Goal: Task Accomplishment & Management: Manage account settings

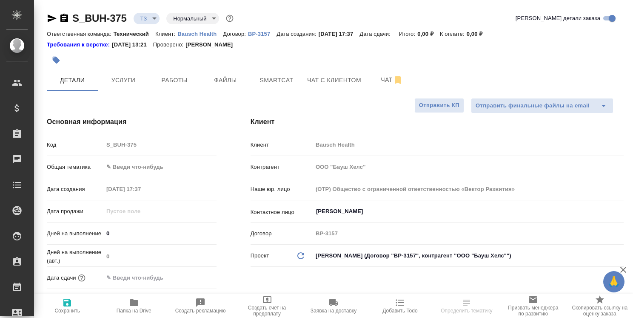
select select "RU"
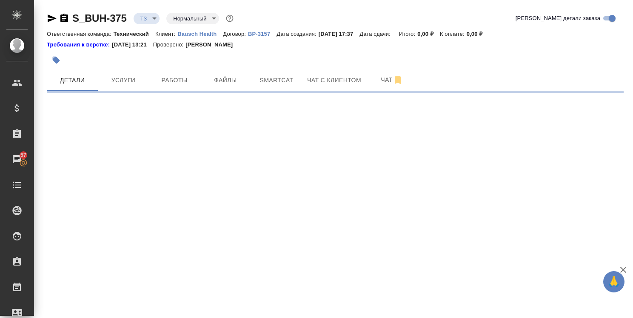
select select "RU"
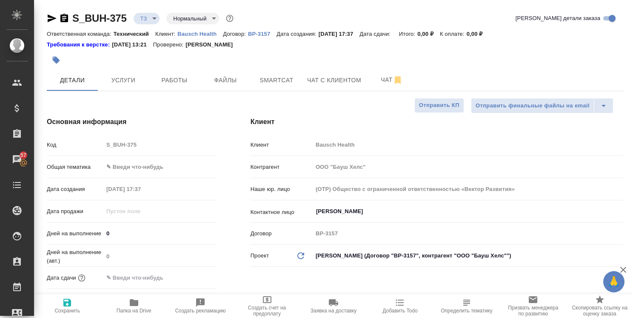
type textarea "x"
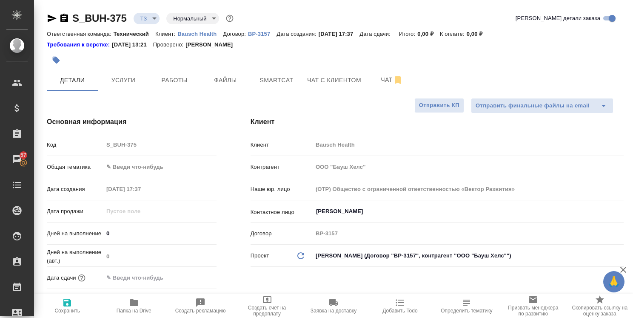
type textarea "x"
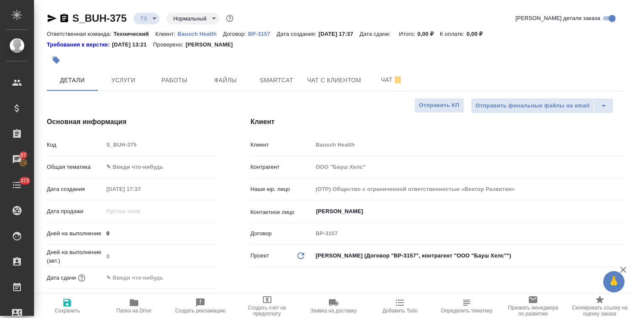
type textarea "x"
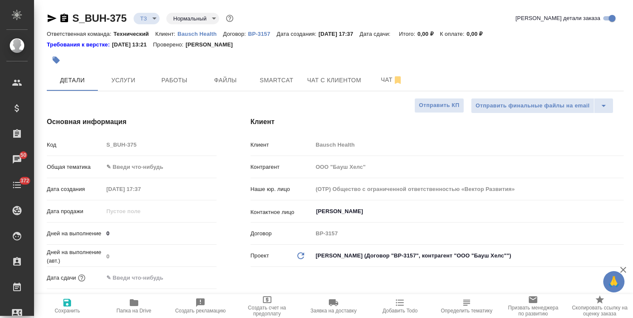
type textarea "x"
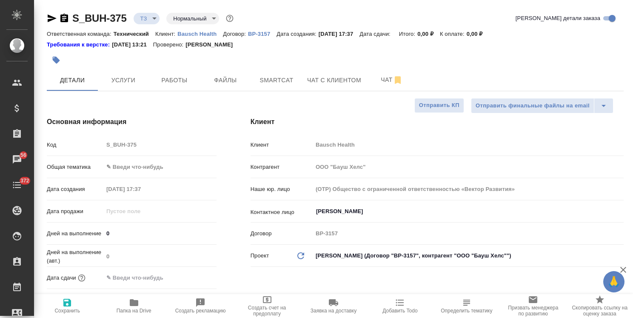
type textarea "x"
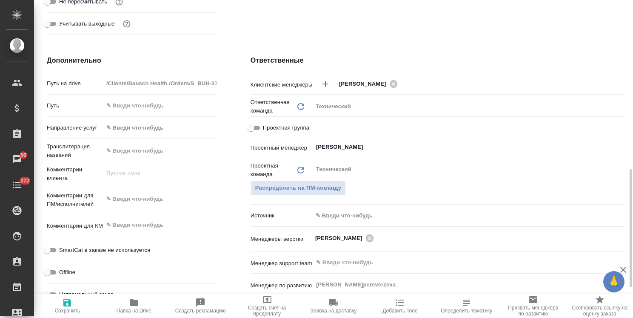
scroll to position [383, 0]
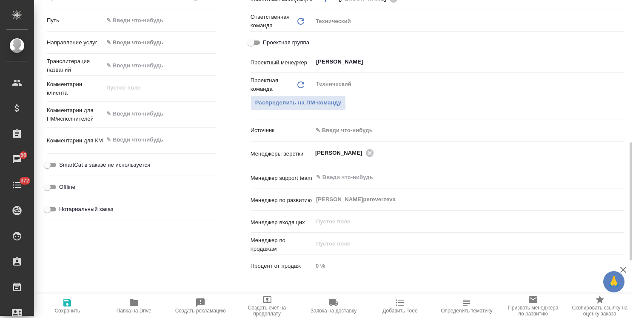
type textarea "x"
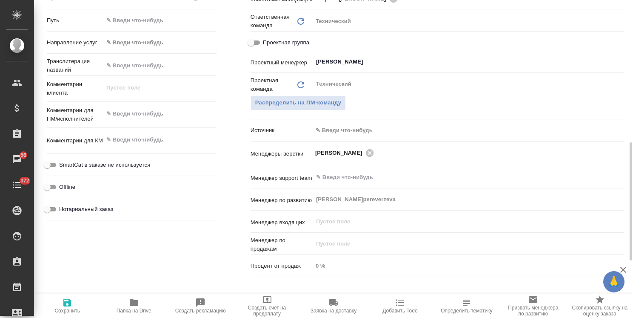
type textarea "x"
click at [430, 40] on div "Проектная группа" at bounding box center [437, 42] width 373 height 15
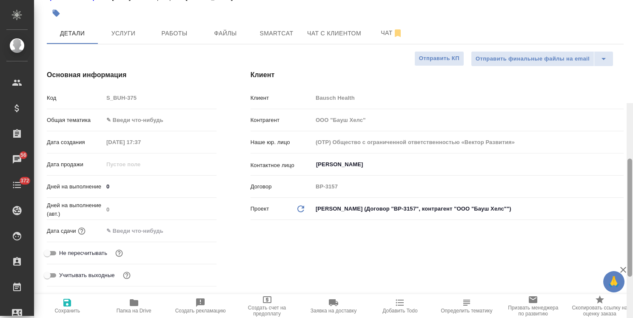
scroll to position [0, 0]
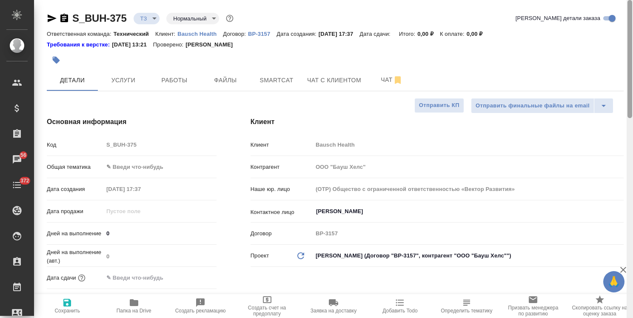
drag, startPoint x: 632, startPoint y: 214, endPoint x: 608, endPoint y: 88, distance: 128.7
click at [608, 88] on div "S_BUH-375 ТЗ tz Нормальный normal Кратко детали заказа Ответственная команда: Т…" at bounding box center [333, 159] width 599 height 318
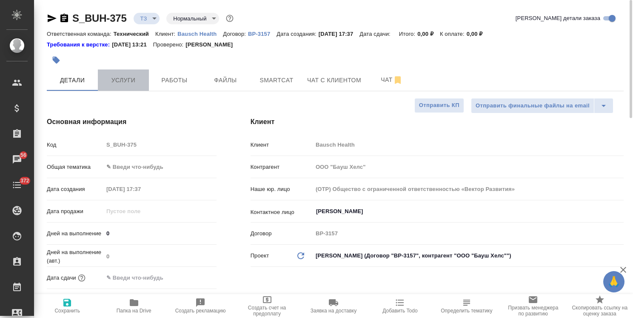
click at [126, 79] on span "Услуги" at bounding box center [123, 80] width 41 height 11
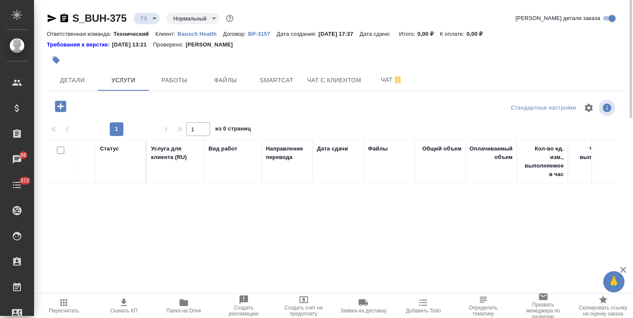
click at [60, 105] on icon "button" at bounding box center [60, 105] width 11 height 11
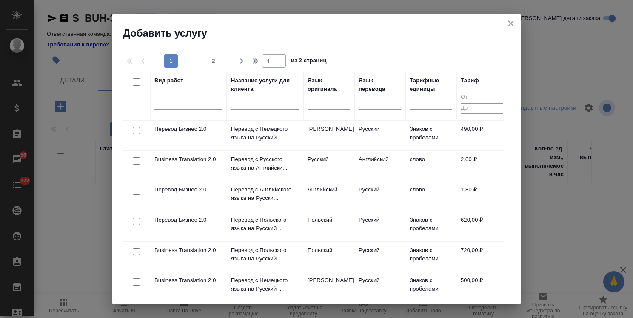
click at [320, 110] on div at bounding box center [329, 104] width 43 height 22
click at [320, 106] on div at bounding box center [329, 100] width 43 height 12
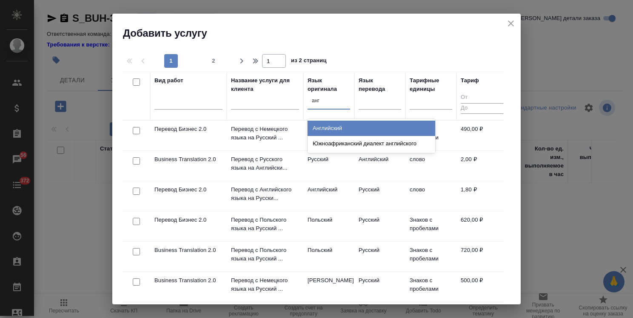
type input "англ"
click at [327, 128] on div "Английский" at bounding box center [372, 127] width 128 height 15
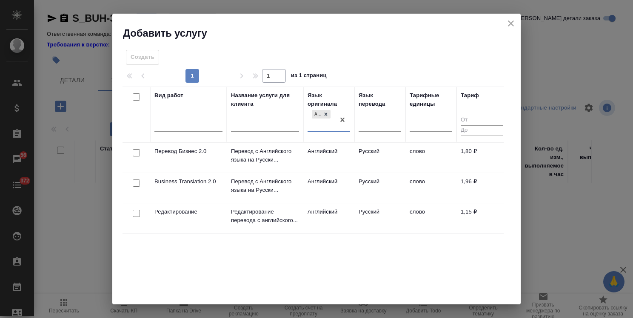
click at [137, 183] on input "checkbox" at bounding box center [136, 182] width 7 height 7
checkbox input "true"
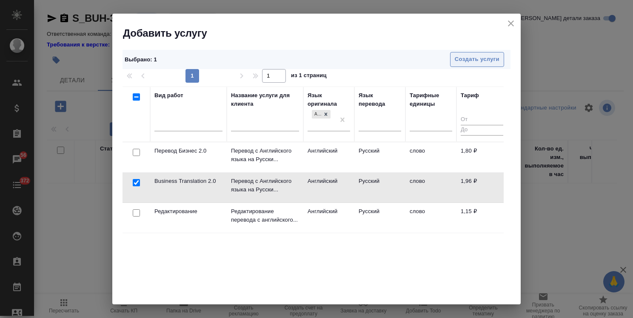
click at [454, 64] on button "Создать услуги" at bounding box center [477, 59] width 54 height 15
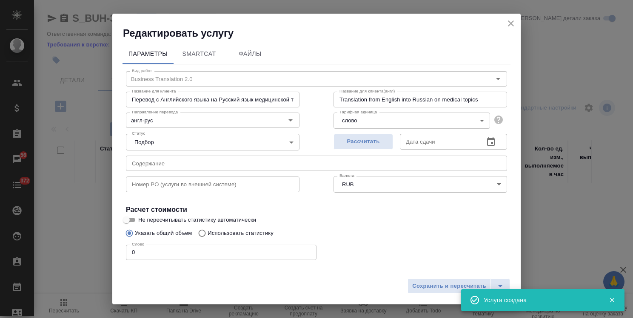
click at [351, 140] on span "Рассчитать" at bounding box center [363, 142] width 50 height 10
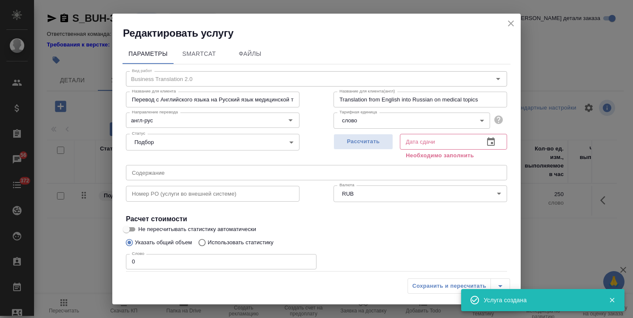
type input "19.08.2025 21:55"
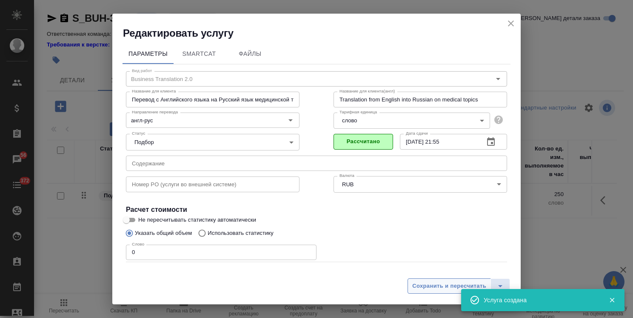
click at [424, 288] on span "Сохранить и пересчитать" at bounding box center [449, 286] width 74 height 10
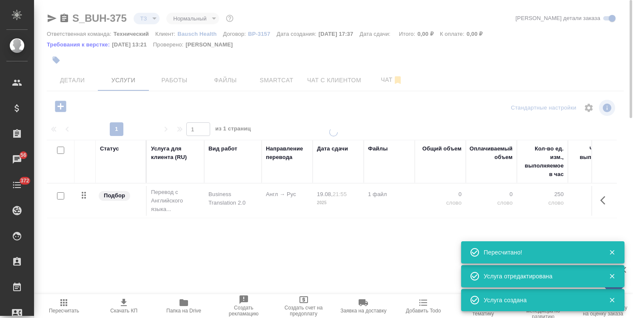
type input "new"
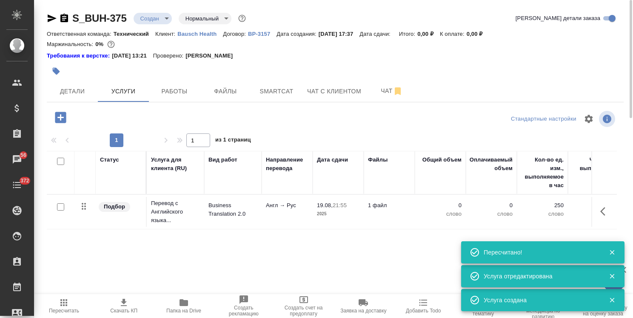
click at [201, 259] on div "Статус Услуга для клиента (RU) Вид работ Направление перевода Дата сдачи Файлы …" at bounding box center [332, 242] width 570 height 183
click at [95, 100] on button "Детали" at bounding box center [72, 90] width 51 height 21
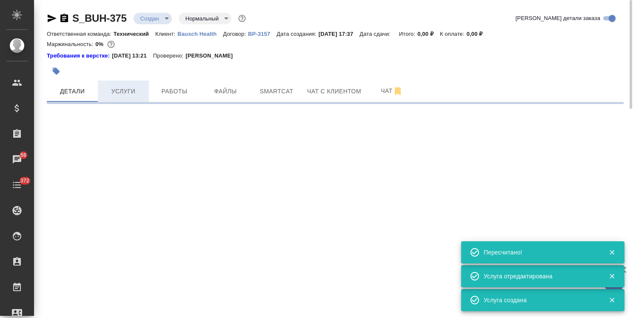
select select "RU"
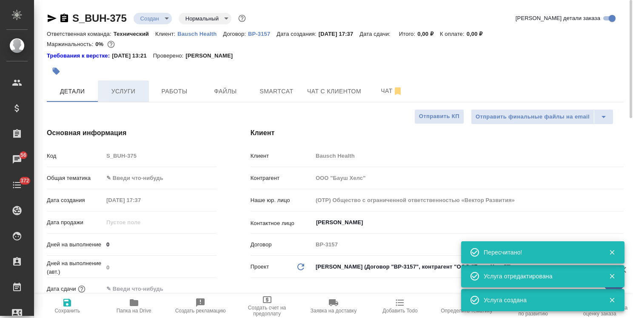
type textarea "x"
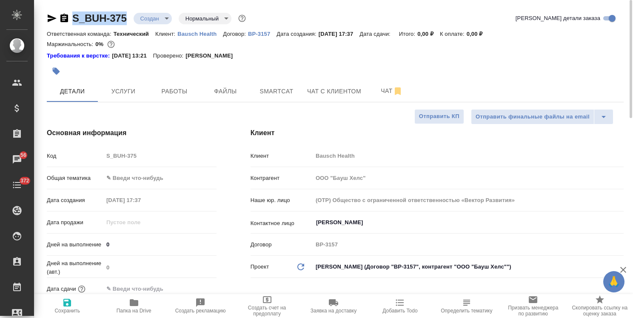
drag, startPoint x: 129, startPoint y: 12, endPoint x: 63, endPoint y: 20, distance: 66.5
click at [63, 20] on div "S_BUH-375 Создан new Нормальный normal" at bounding box center [147, 18] width 201 height 14
copy link "S_BUH-375"
type textarea "x"
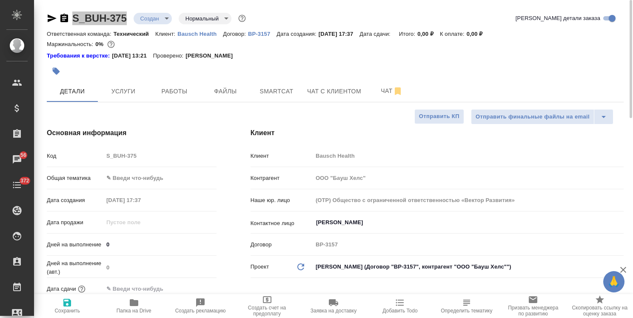
type textarea "x"
click at [143, 304] on span "Папка на Drive" at bounding box center [134, 305] width 56 height 16
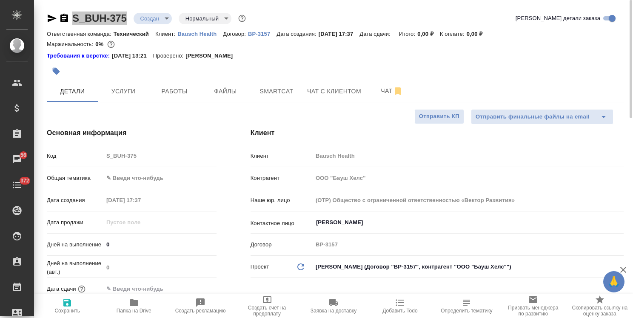
type textarea "x"
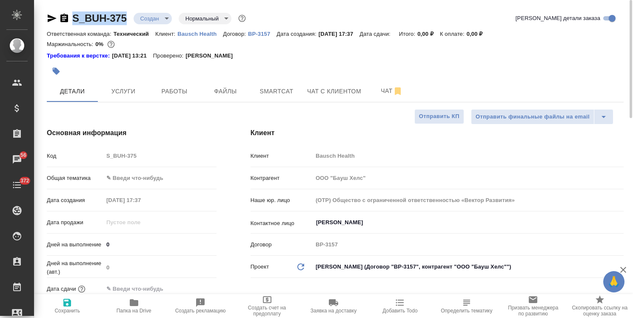
type textarea "x"
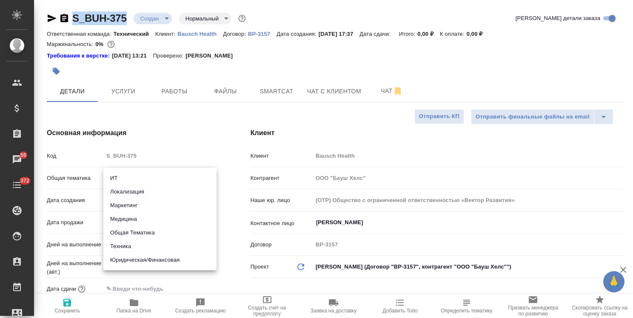
click at [144, 176] on body "🙏 .cls-1 fill:#fff; AWATERA Usmanova Olga Клиенты Спецификации Заказы 56 Чаты 3…" at bounding box center [316, 159] width 633 height 318
click at [137, 220] on li "Медицина" at bounding box center [159, 219] width 113 height 14
type input "med"
type textarea "x"
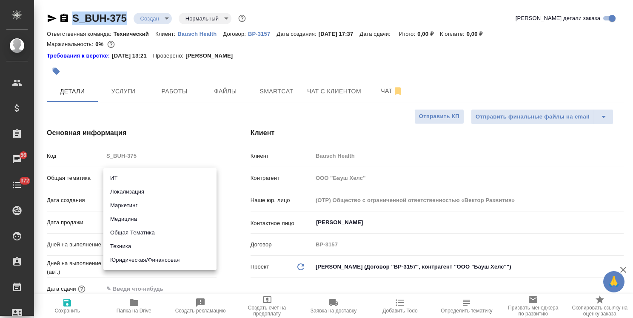
type textarea "x"
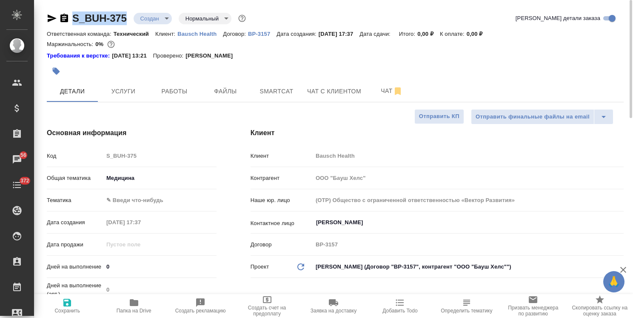
click at [153, 197] on body "🙏 .cls-1 fill:#fff; AWATERA Usmanova Olga Клиенты Спецификации Заказы 56 Чаты 3…" at bounding box center [316, 159] width 633 height 318
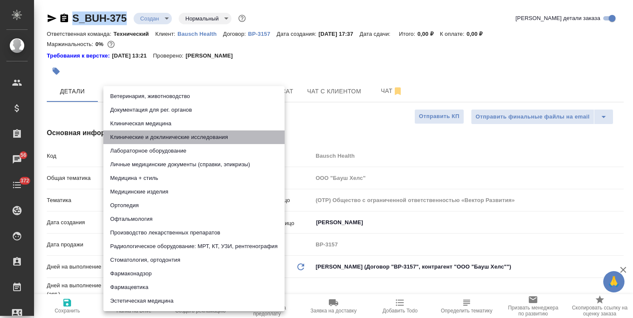
click at [197, 135] on li "Клинические и доклинические исследования" at bounding box center [193, 137] width 181 height 14
type textarea "x"
type input "5a8b8b956a9677013d343d9e"
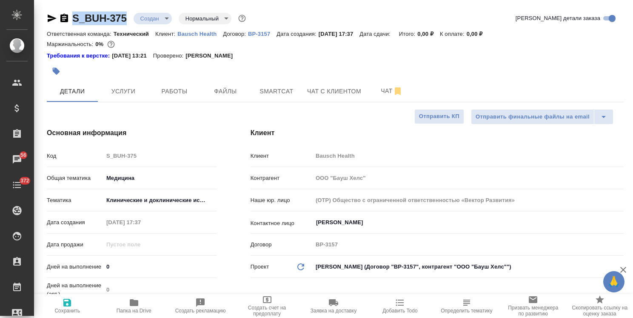
click at [59, 308] on span "Сохранить" at bounding box center [67, 310] width 26 height 6
type textarea "x"
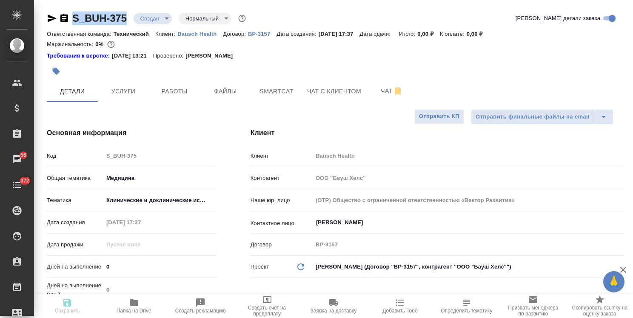
type textarea "x"
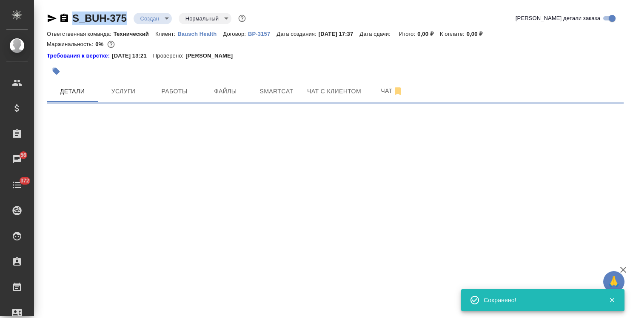
select select "RU"
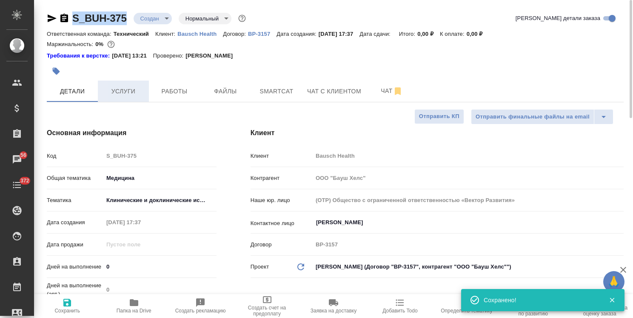
type textarea "x"
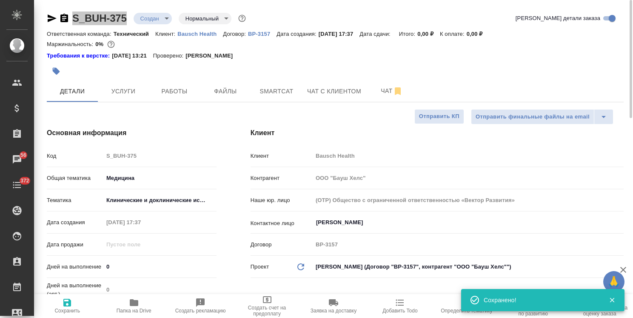
type textarea "x"
click at [218, 94] on span "Файлы" at bounding box center [225, 91] width 41 height 11
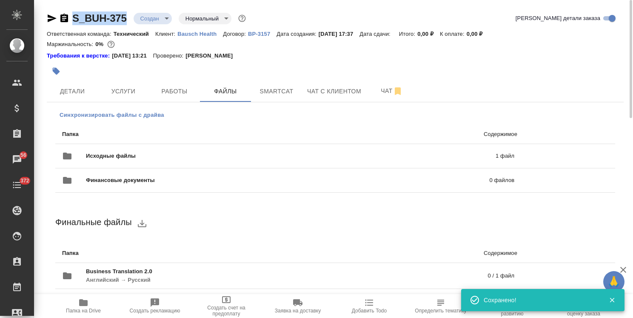
click at [91, 115] on span "Синхронизировать файлы с драйва" at bounding box center [112, 115] width 105 height 9
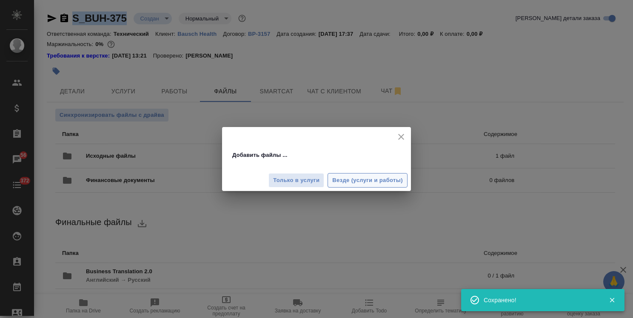
click at [366, 181] on span "Везде (услуги и работы)" at bounding box center [367, 180] width 71 height 10
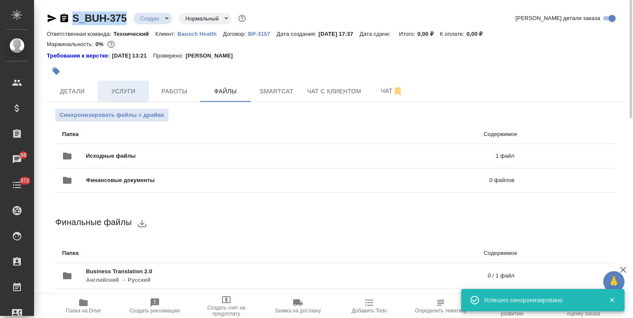
click at [116, 89] on span "Услуги" at bounding box center [123, 91] width 41 height 11
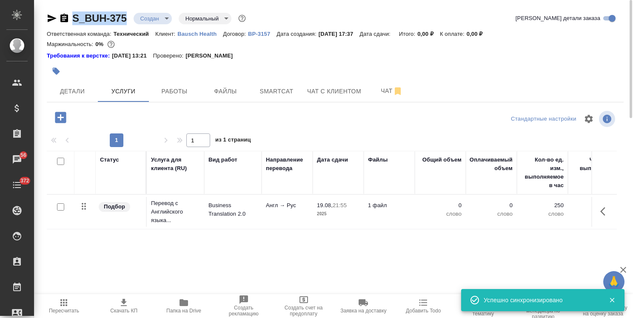
click at [63, 206] on input "checkbox" at bounding box center [60, 206] width 7 height 7
checkbox input "true"
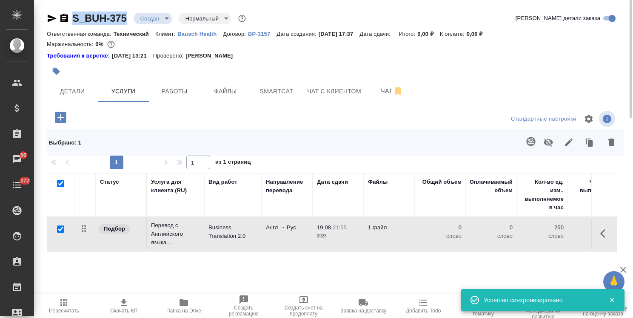
click at [530, 146] on icon "button" at bounding box center [531, 141] width 10 height 10
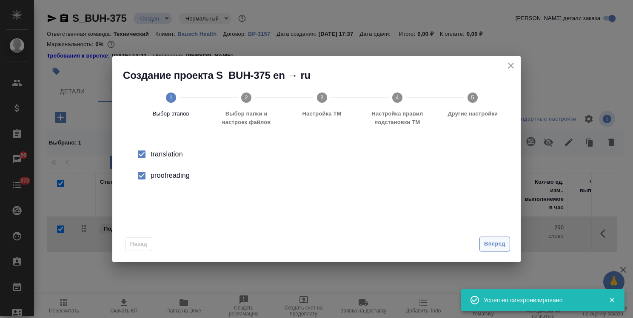
click at [479, 245] on div "Вперед" at bounding box center [493, 243] width 34 height 15
click at [487, 246] on span "Вперед" at bounding box center [494, 244] width 21 height 10
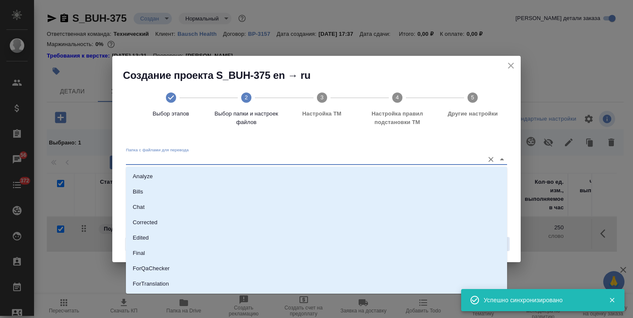
click at [249, 155] on input "Папка с файлами для перевода" at bounding box center [303, 159] width 354 height 10
click at [230, 166] on div "Analyze Bills Chat Corrected Edited Final ForQaChecker ForTranslation ForXliff …" at bounding box center [316, 229] width 381 height 127
click at [222, 170] on li "Analyze" at bounding box center [316, 176] width 381 height 15
type input "Analyze"
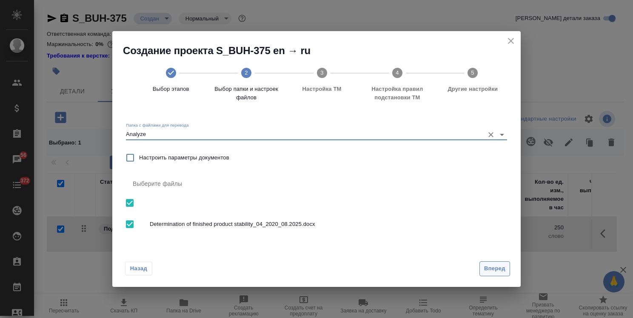
click at [493, 266] on span "Вперед" at bounding box center [494, 268] width 21 height 10
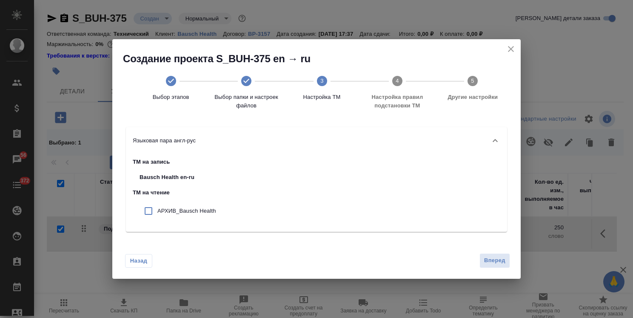
click at [205, 205] on div "АРХИВ_Bausch Health" at bounding box center [178, 210] width 90 height 21
checkbox input "true"
click at [487, 258] on span "Вперед" at bounding box center [494, 260] width 21 height 10
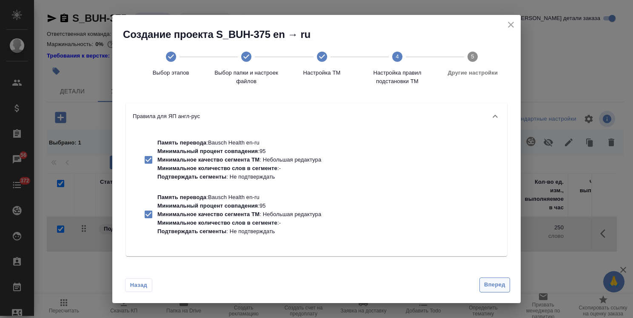
click at [488, 287] on span "Вперед" at bounding box center [494, 285] width 21 height 10
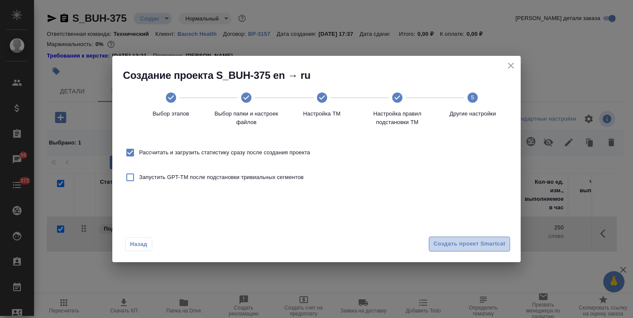
click at [484, 246] on span "Создать проект Smartcat" at bounding box center [470, 244] width 72 height 10
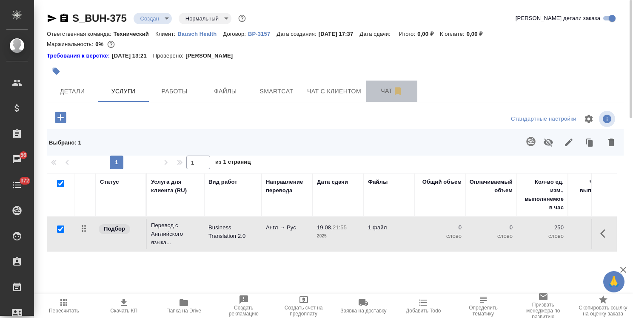
click at [369, 94] on button "Чат" at bounding box center [391, 90] width 51 height 21
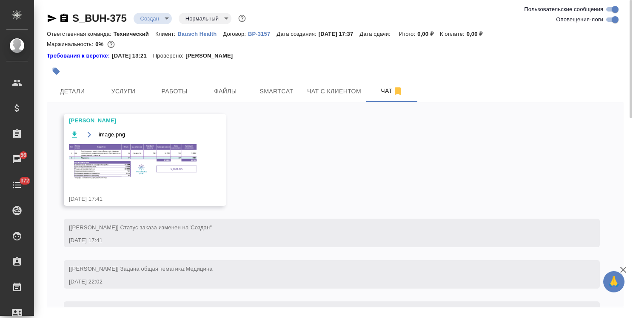
scroll to position [134, 0]
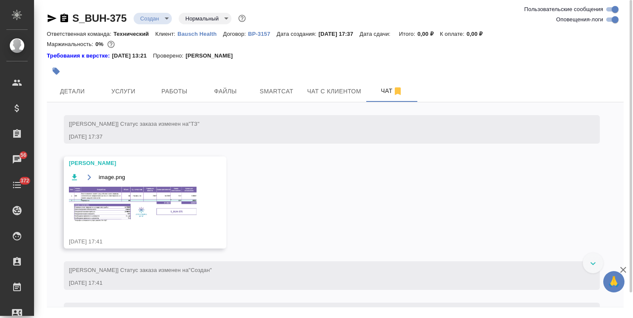
click at [123, 195] on img at bounding box center [133, 204] width 128 height 36
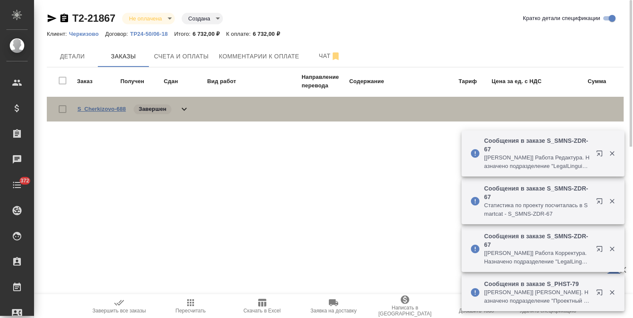
click at [114, 106] on link "S_Cherkizovo-688" at bounding box center [101, 109] width 49 height 6
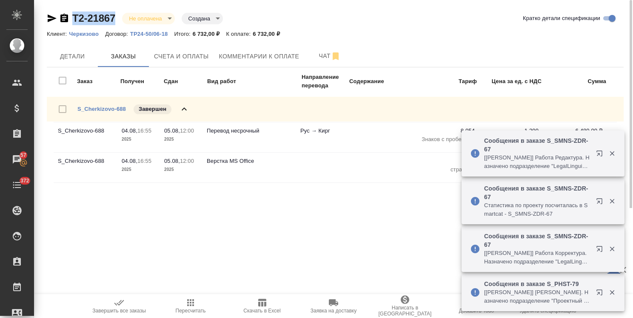
drag, startPoint x: 117, startPoint y: 9, endPoint x: 70, endPoint y: 14, distance: 47.1
click at [70, 14] on div "Т2-21867 Не оплачена notPayed Создана created Кратко детали спецификации Клиент…" at bounding box center [335, 104] width 587 height 208
copy link "Т2-21867"
click at [167, 54] on span "Счета и оплаты" at bounding box center [181, 56] width 55 height 11
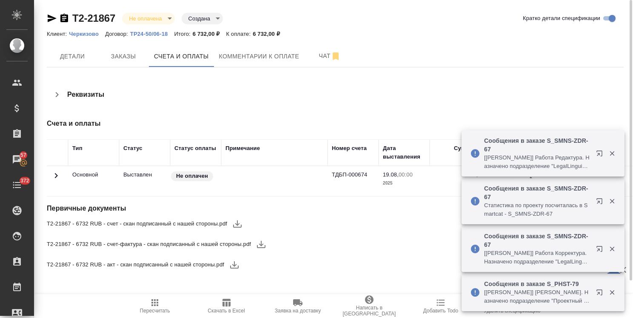
click at [236, 223] on icon "button" at bounding box center [237, 223] width 9 height 7
drag, startPoint x: 262, startPoint y: 243, endPoint x: 249, endPoint y: 249, distance: 14.9
click at [262, 243] on icon "button" at bounding box center [261, 244] width 10 height 10
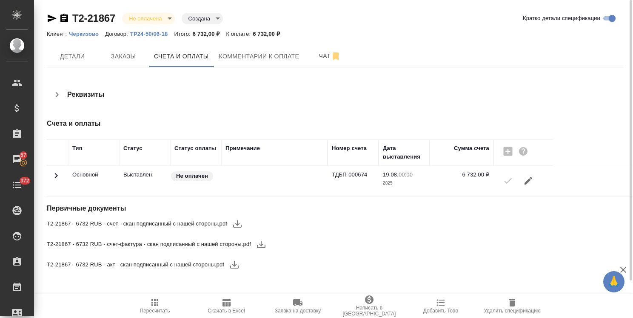
drag, startPoint x: 233, startPoint y: 264, endPoint x: 229, endPoint y: 246, distance: 18.3
click at [233, 264] on icon "button" at bounding box center [234, 264] width 9 height 7
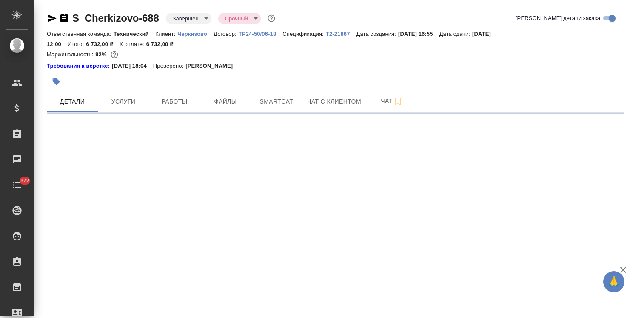
select select "RU"
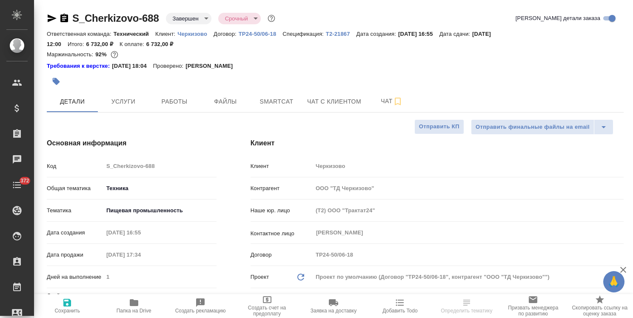
type textarea "x"
drag, startPoint x: 158, startPoint y: 12, endPoint x: 71, endPoint y: 16, distance: 87.8
click at [71, 16] on div "S_Cherkizovo-688 Завершен closed Срочный urgent" at bounding box center [162, 18] width 230 height 14
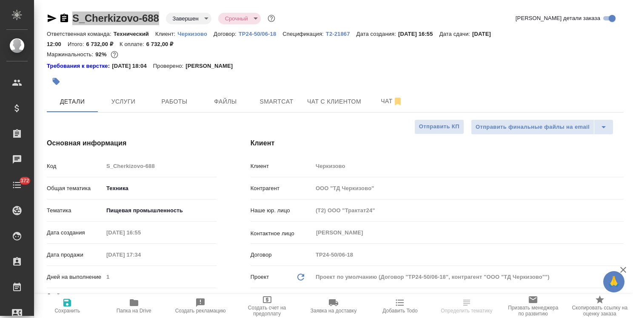
type textarea "x"
select select "RU"
type textarea "x"
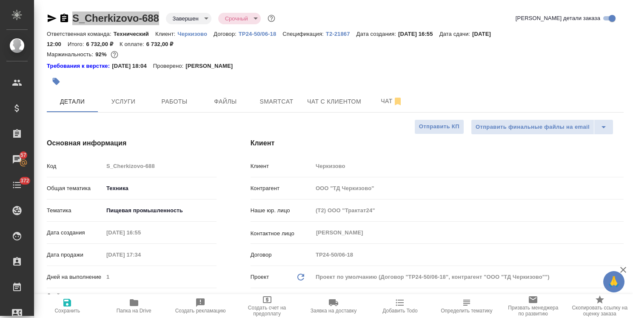
type textarea "x"
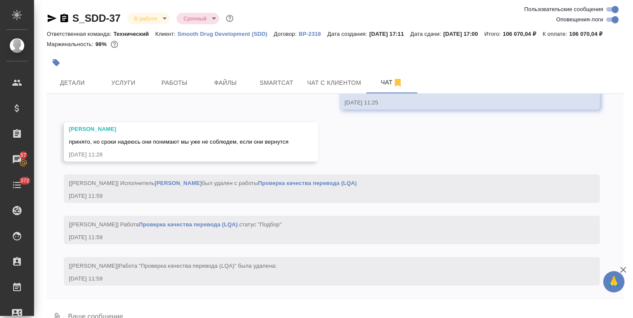
scroll to position [16310, 0]
click at [622, 267] on icon "button" at bounding box center [623, 269] width 10 height 10
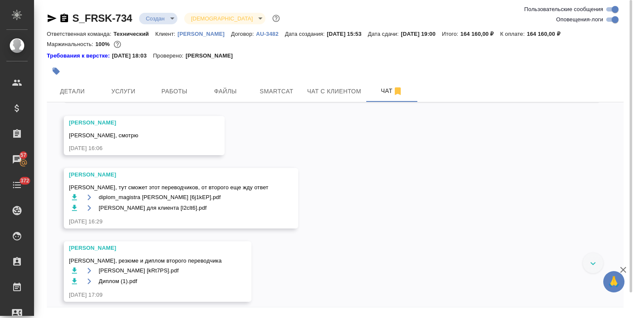
scroll to position [717, 0]
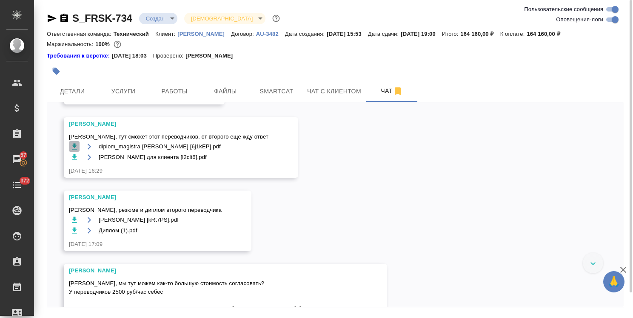
click at [75, 151] on icon "button" at bounding box center [74, 146] width 9 height 9
click at [74, 160] on icon "button" at bounding box center [74, 157] width 5 height 6
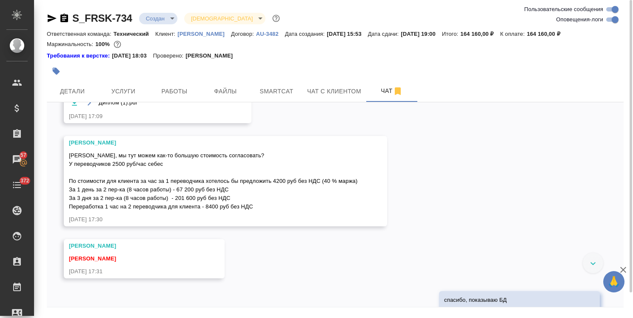
scroll to position [802, 0]
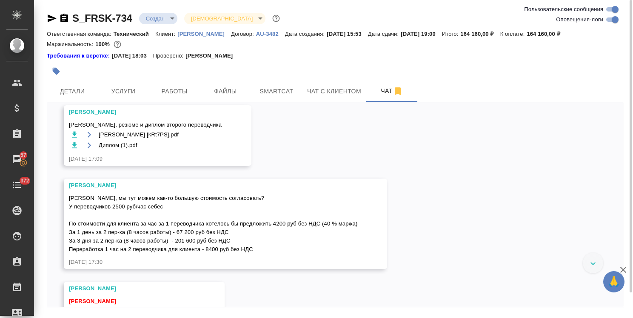
click at [74, 137] on icon "button" at bounding box center [74, 134] width 5 height 6
click at [73, 149] on icon "button" at bounding box center [74, 145] width 9 height 9
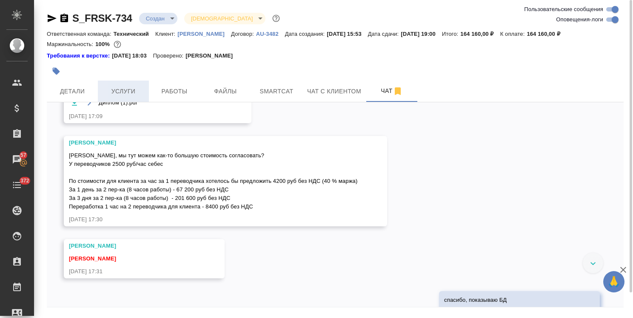
click at [118, 81] on button "Услуги" at bounding box center [123, 90] width 51 height 21
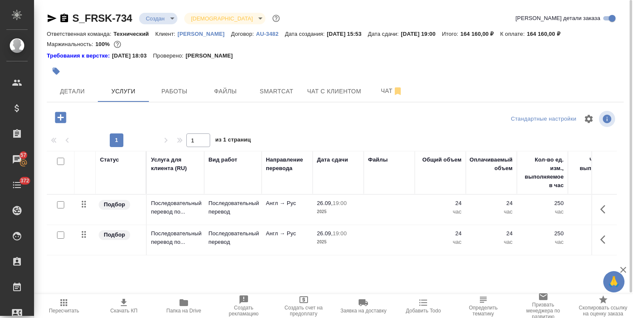
scroll to position [37, 0]
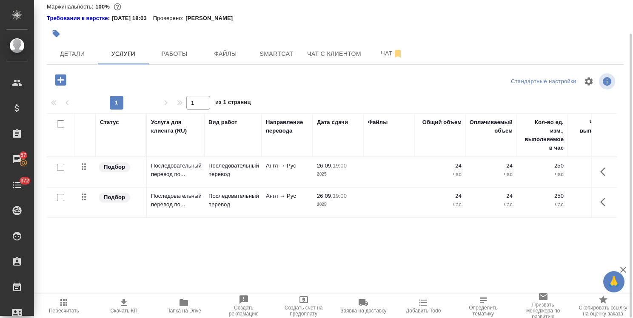
click at [369, 171] on td at bounding box center [389, 172] width 51 height 30
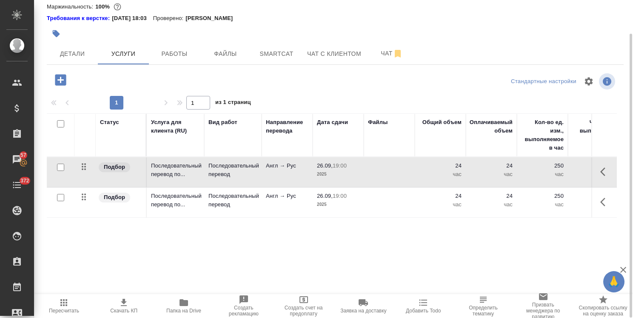
click at [369, 171] on td at bounding box center [389, 172] width 51 height 30
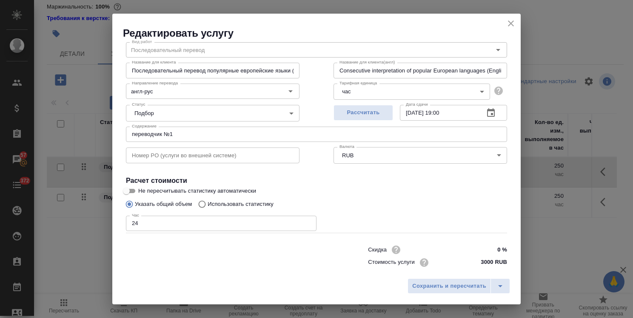
scroll to position [41, 0]
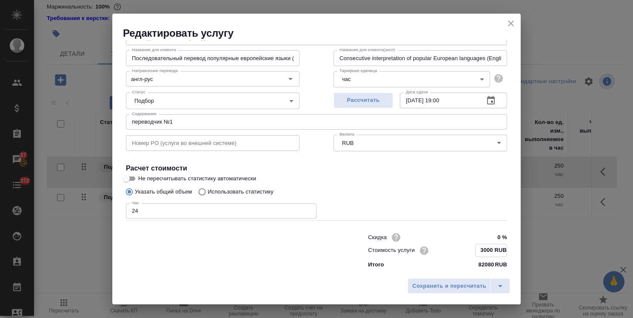
drag, startPoint x: 479, startPoint y: 250, endPoint x: 469, endPoint y: 251, distance: 9.8
click at [476, 251] on input "3000 RUB" at bounding box center [491, 250] width 31 height 12
type input "4200 RUB"
click at [461, 283] on span "Сохранить и пересчитать" at bounding box center [449, 286] width 74 height 10
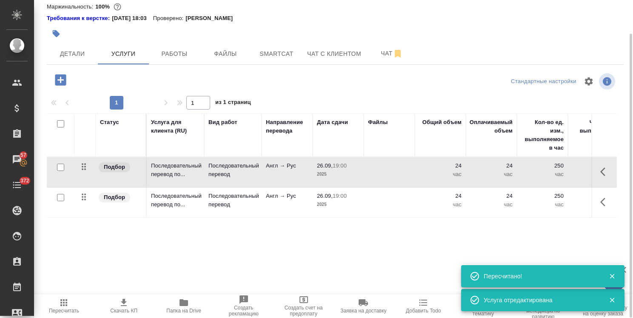
click at [429, 200] on p "час" at bounding box center [440, 204] width 43 height 9
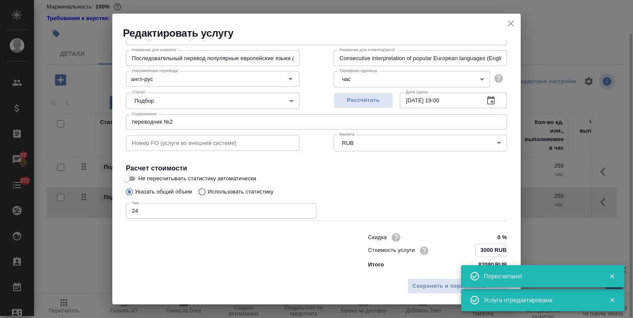
drag, startPoint x: 480, startPoint y: 249, endPoint x: 470, endPoint y: 252, distance: 10.5
click at [476, 252] on input "3000 RUB" at bounding box center [491, 250] width 31 height 12
type input "4200 RUB"
click at [451, 281] on span "Сохранить и пересчитать" at bounding box center [449, 286] width 74 height 10
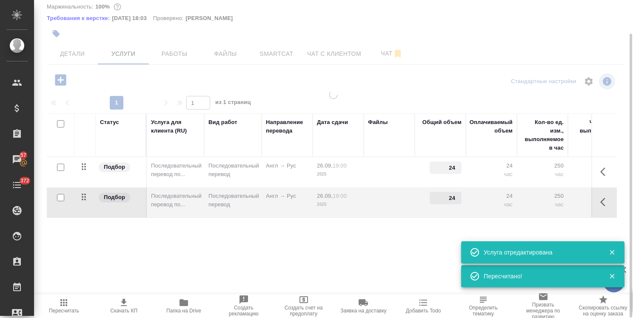
type input "4200"
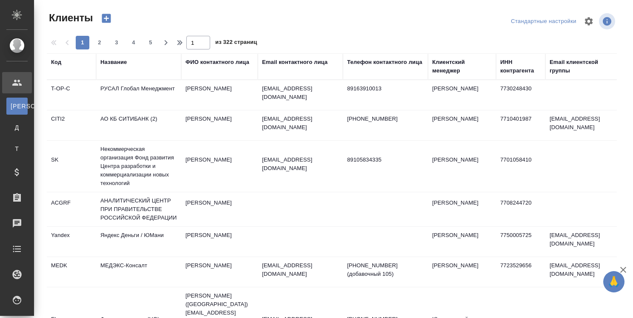
select select "RU"
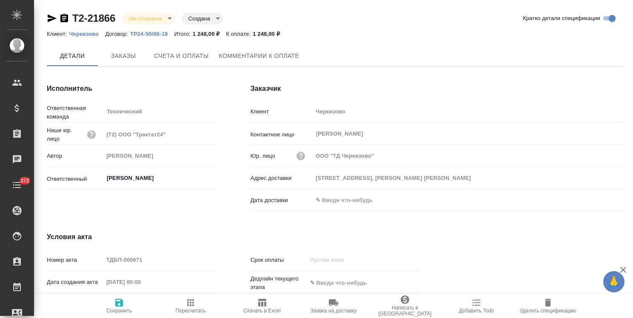
click at [121, 62] on button "Заказы" at bounding box center [123, 56] width 51 height 20
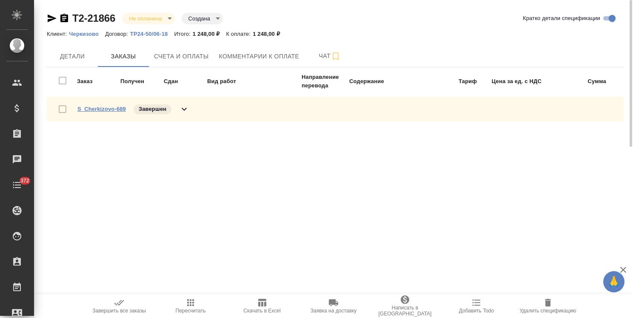
click at [100, 107] on link "S_Cherkizovo-689" at bounding box center [101, 109] width 49 height 6
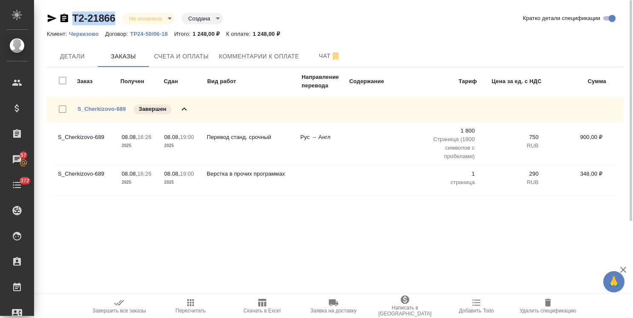
drag, startPoint x: 120, startPoint y: 11, endPoint x: 71, endPoint y: 11, distance: 48.9
click at [71, 11] on div "Т2-21866 Не оплачена notPayed Создана created" at bounding box center [135, 18] width 176 height 14
click at [183, 58] on span "Счета и оплаты" at bounding box center [181, 56] width 55 height 11
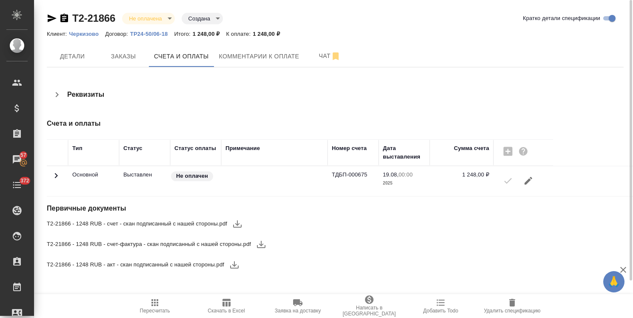
click at [240, 222] on icon "button" at bounding box center [237, 223] width 10 height 10
click at [264, 241] on icon "button" at bounding box center [261, 244] width 10 height 10
drag, startPoint x: 236, startPoint y: 267, endPoint x: 181, endPoint y: 197, distance: 89.4
click at [236, 267] on icon "button" at bounding box center [234, 264] width 9 height 7
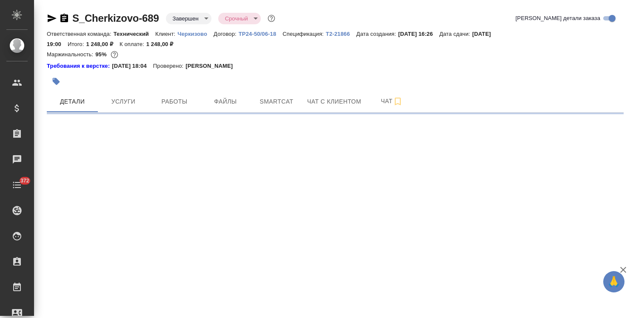
select select "RU"
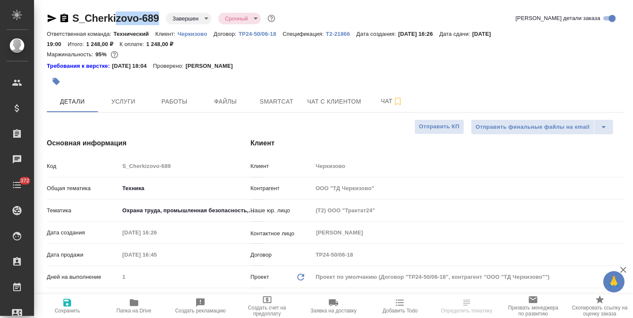
type textarea "x"
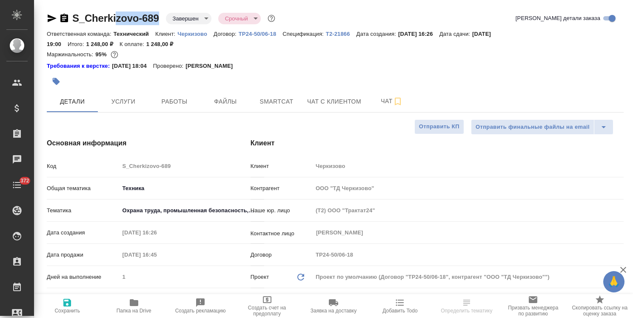
type textarea "x"
drag, startPoint x: 160, startPoint y: 8, endPoint x: 72, endPoint y: 14, distance: 88.3
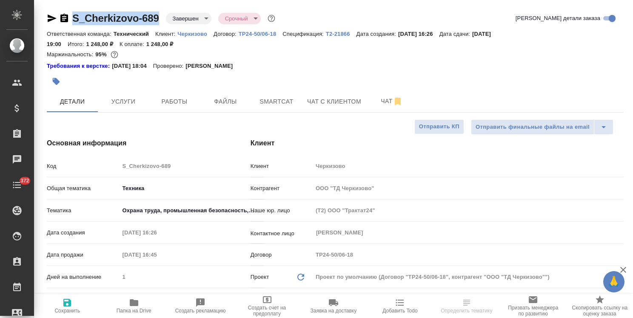
copy link "S_Cherkizovo-689"
type textarea "x"
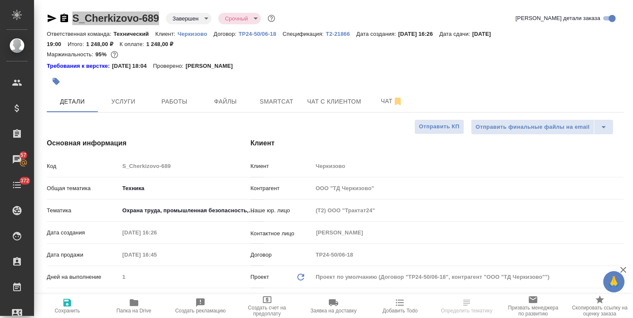
select select "RU"
type textarea "x"
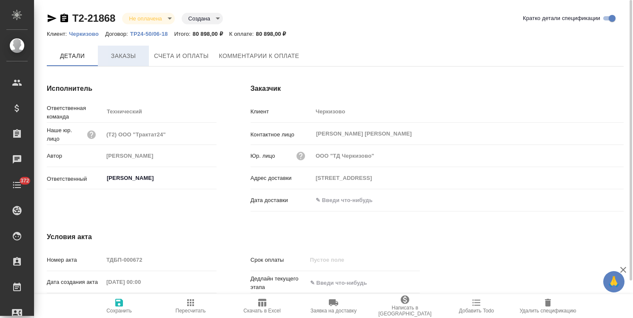
click at [129, 52] on span "Заказы" at bounding box center [123, 56] width 41 height 11
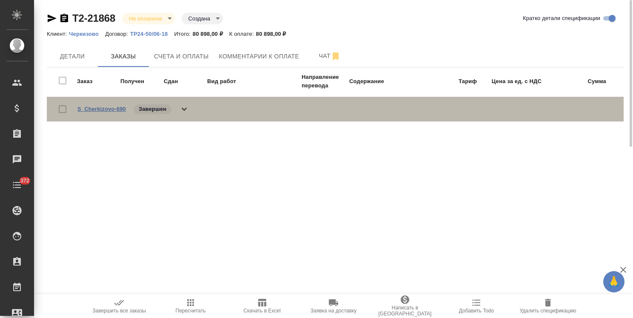
click at [103, 110] on link "S_Cherkizovo-690" at bounding box center [101, 109] width 49 height 6
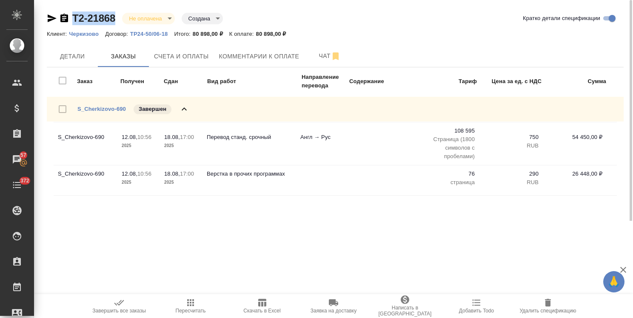
drag, startPoint x: 117, startPoint y: 8, endPoint x: 63, endPoint y: 14, distance: 54.4
click at [63, 14] on div "Т2-21868 Не оплачена notPayed Создана created Кратко детали спецификации Клиент…" at bounding box center [335, 110] width 587 height 220
copy link "Т2-21868"
click at [182, 56] on span "Счета и оплаты" at bounding box center [181, 56] width 55 height 11
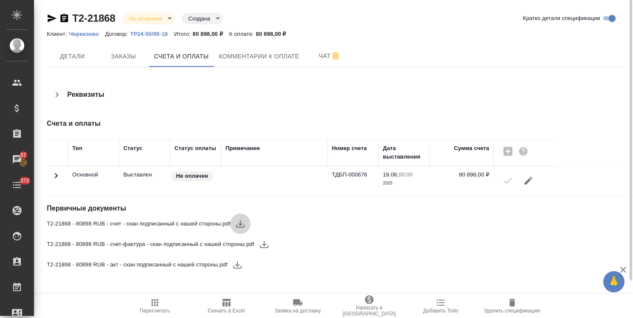
click at [238, 219] on icon "button" at bounding box center [240, 223] width 10 height 10
drag, startPoint x: 268, startPoint y: 247, endPoint x: 251, endPoint y: 257, distance: 19.9
click at [268, 247] on icon "button" at bounding box center [264, 244] width 10 height 10
drag, startPoint x: 240, startPoint y: 264, endPoint x: 230, endPoint y: 256, distance: 13.0
click at [240, 264] on icon "button" at bounding box center [237, 264] width 10 height 10
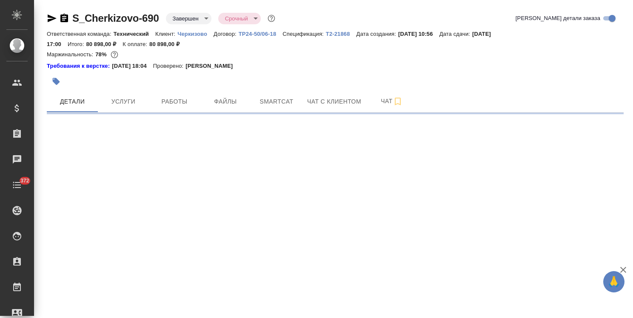
select select "RU"
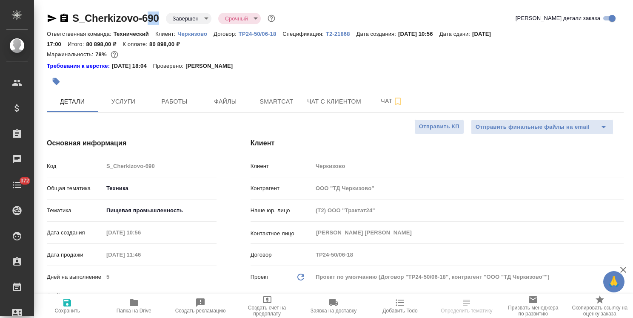
type textarea "x"
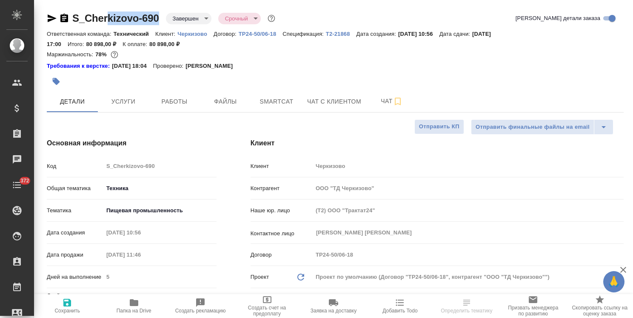
type textarea "x"
drag, startPoint x: 162, startPoint y: 10, endPoint x: 68, endPoint y: 14, distance: 93.7
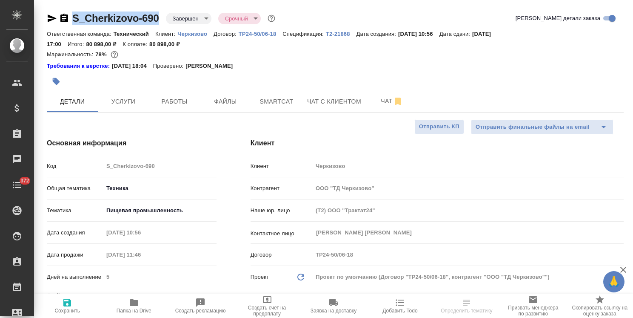
type textarea "x"
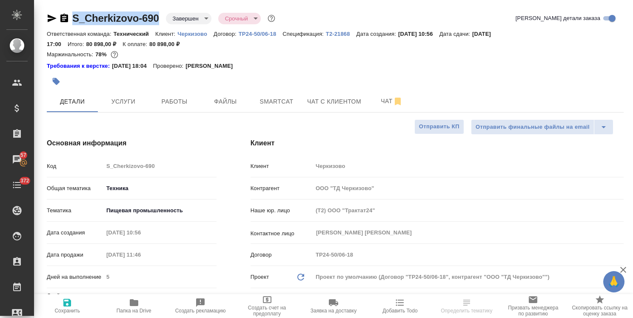
type textarea "x"
select select "RU"
type textarea "x"
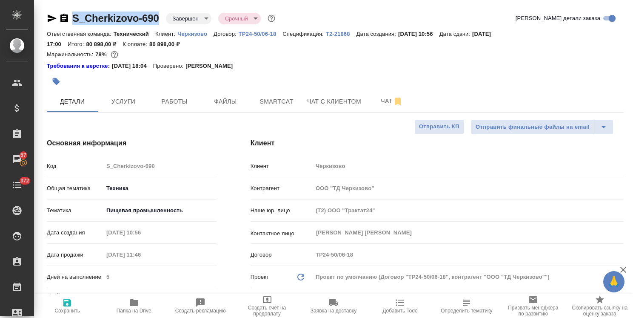
type textarea "x"
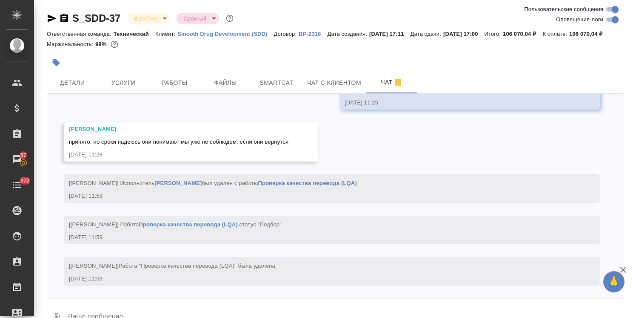
scroll to position [16361, 0]
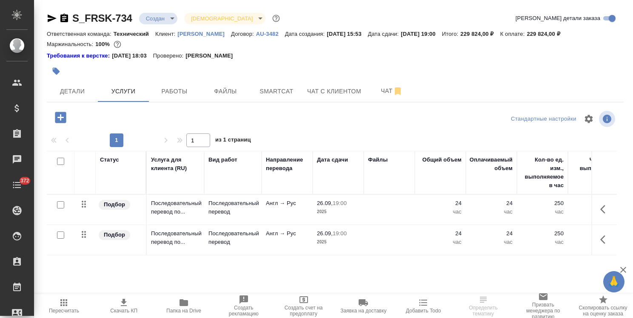
scroll to position [37, 0]
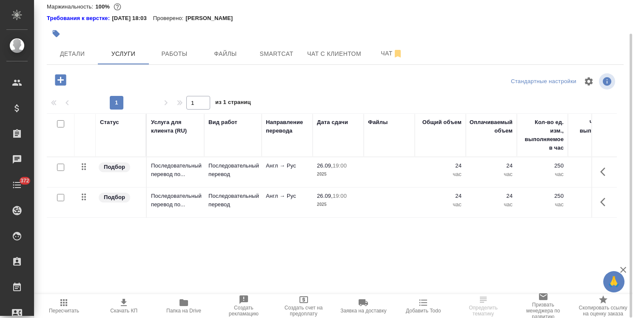
drag, startPoint x: 301, startPoint y: 289, endPoint x: 398, endPoint y: 290, distance: 96.2
click at [399, 290] on div "Статус Услуга для клиента (RU) Вид работ Направление перевода Дата сдачи Файлы …" at bounding box center [332, 204] width 570 height 183
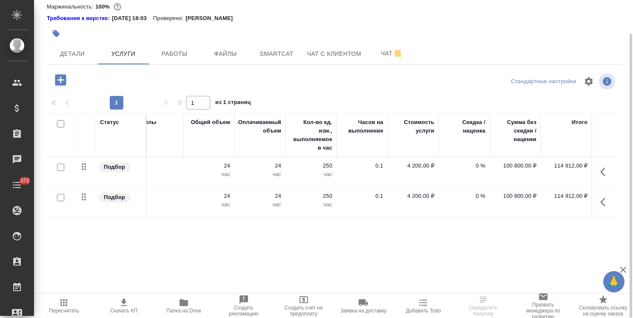
scroll to position [0, 0]
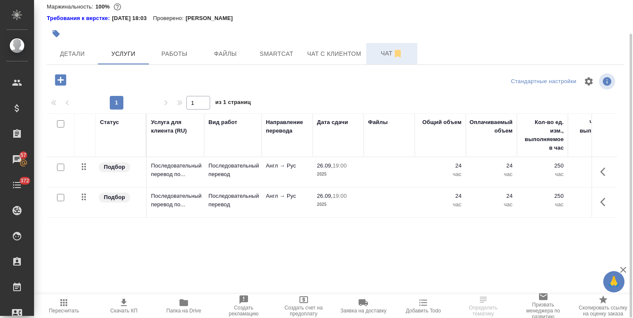
click at [380, 57] on span "Чат" at bounding box center [392, 53] width 41 height 11
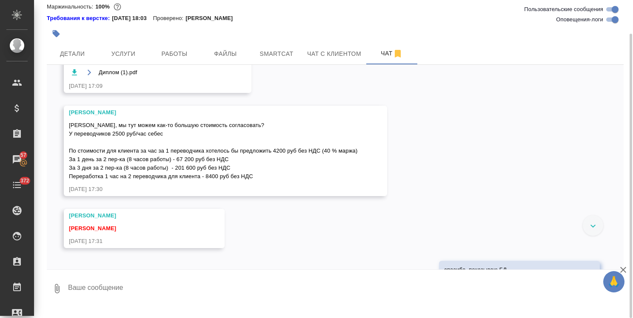
scroll to position [887, 0]
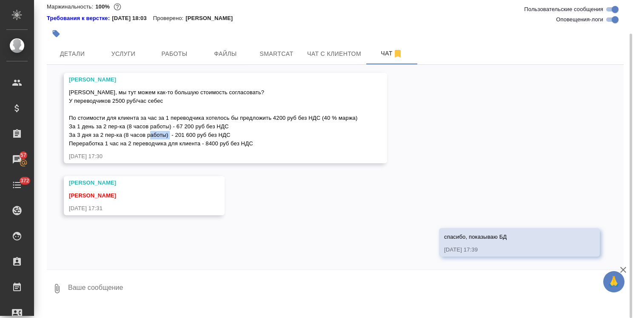
drag, startPoint x: 175, startPoint y: 135, endPoint x: 194, endPoint y: 135, distance: 19.2
click at [194, 135] on span "[PERSON_NAME], мы тут можем как-то большую стоимость согласовать? У переводчико…" at bounding box center [213, 117] width 289 height 57
copy span "201 600"
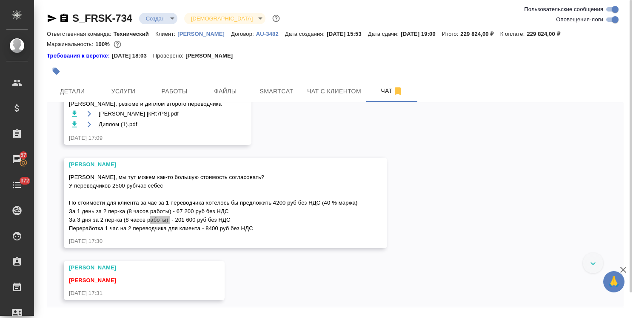
scroll to position [844, 0]
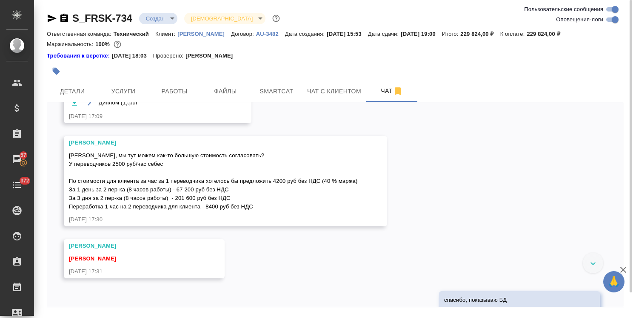
click at [404, 181] on div "19.08, вторник [Усманова Ольга] Клиент оставил комментарий: "закрывающие направ…" at bounding box center [335, 204] width 577 height 204
click at [137, 96] on button "Услуги" at bounding box center [123, 90] width 51 height 21
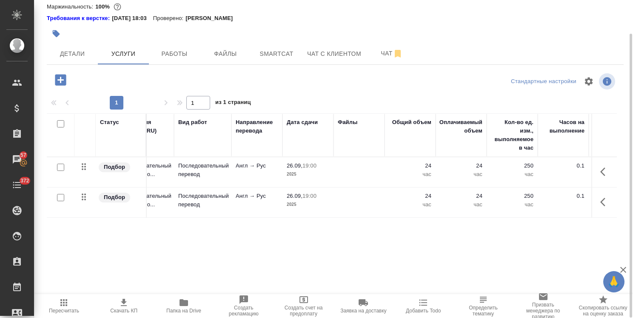
scroll to position [0, 232]
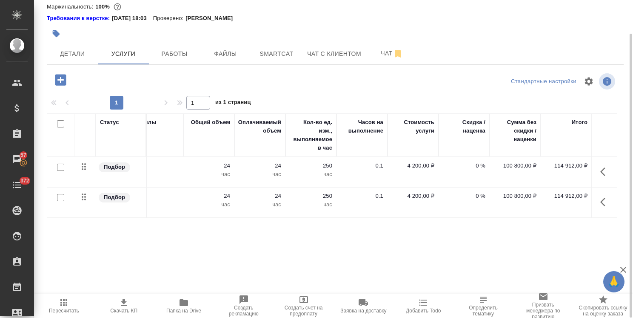
click at [204, 258] on div "Статус Услуга для клиента (RU) Вид работ Направление перевода Дата сдачи Файлы …" at bounding box center [332, 204] width 570 height 183
click at [63, 302] on icon "button" at bounding box center [64, 302] width 10 height 10
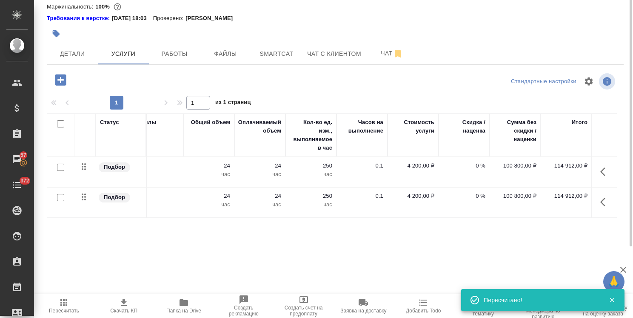
scroll to position [0, 0]
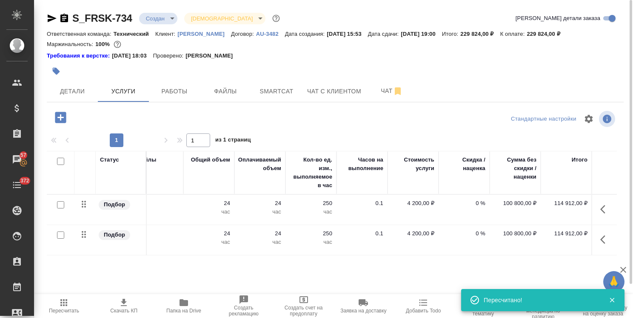
click at [232, 278] on div "Статус Услуга для клиента (RU) Вид работ Направление перевода Дата сдачи Файлы …" at bounding box center [332, 242] width 570 height 183
click at [78, 91] on span "Детали" at bounding box center [72, 91] width 41 height 11
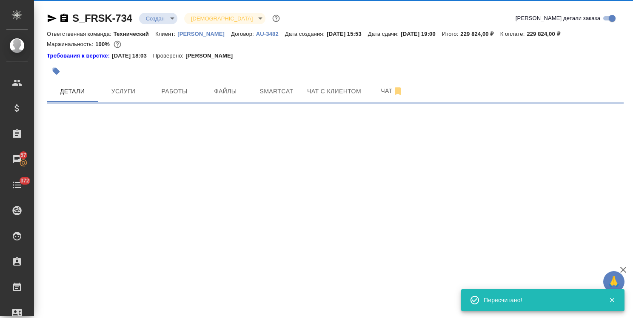
select select "RU"
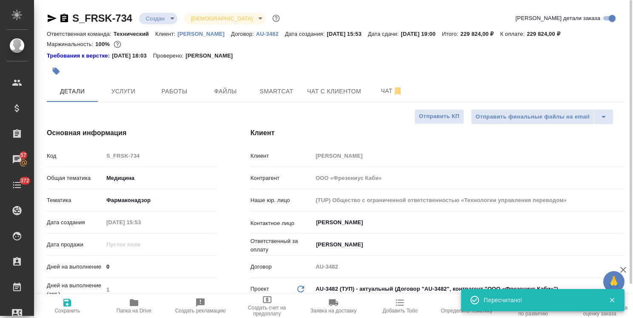
type textarea "x"
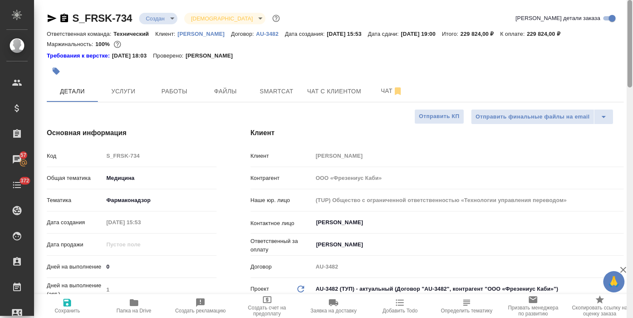
drag, startPoint x: 631, startPoint y: 85, endPoint x: 589, endPoint y: 34, distance: 65.3
click at [592, 35] on div "S_FRSK-734 Создан new Святая троица holyTrinity Кратко детали заказа Ответствен…" at bounding box center [333, 159] width 599 height 318
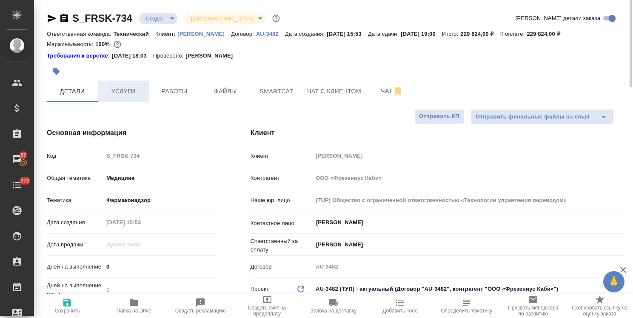
click at [114, 96] on span "Услуги" at bounding box center [123, 91] width 41 height 11
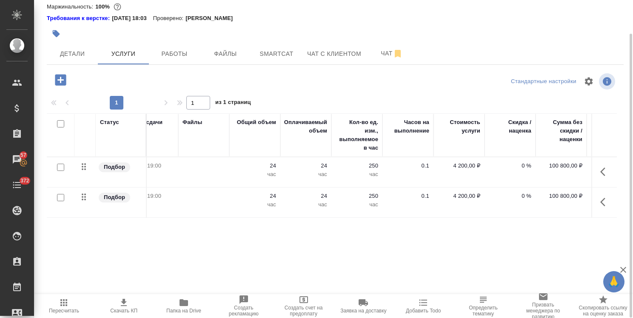
scroll to position [0, 232]
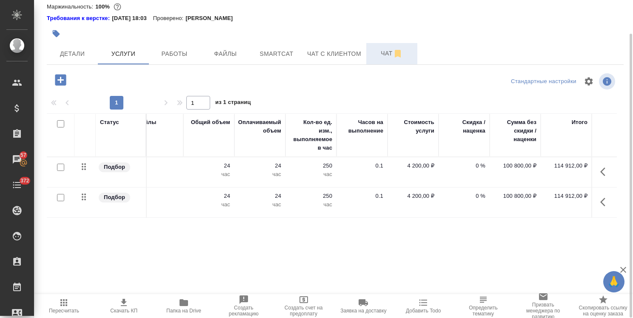
click at [378, 54] on span "Чат" at bounding box center [392, 53] width 41 height 11
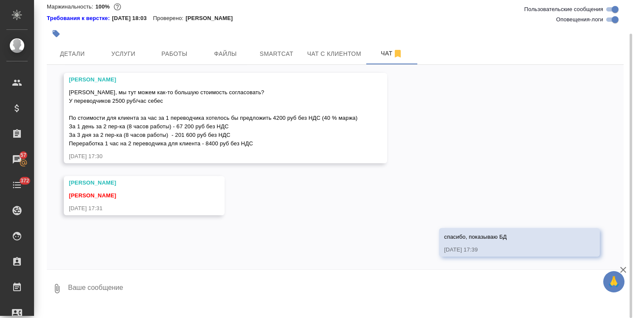
scroll to position [887, 0]
click at [137, 55] on span "Услуги" at bounding box center [123, 54] width 41 height 11
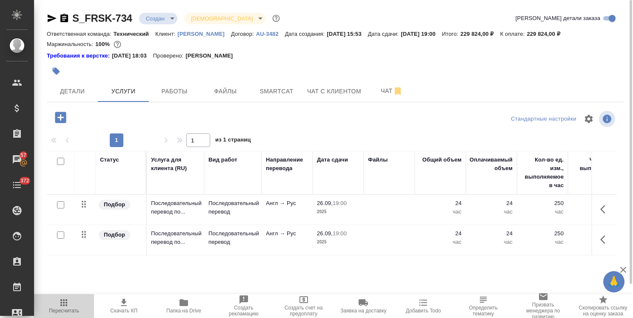
click at [66, 306] on icon "button" at bounding box center [64, 302] width 10 height 10
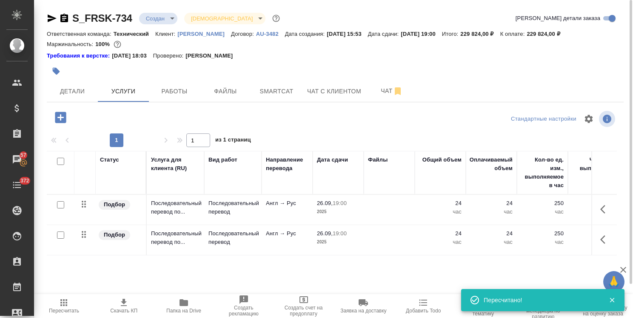
click at [130, 303] on span "Скачать КП" at bounding box center [124, 305] width 50 height 16
click at [284, 137] on div "1 1 из 1 страниц" at bounding box center [335, 140] width 577 height 14
click at [69, 90] on span "Детали" at bounding box center [72, 91] width 41 height 11
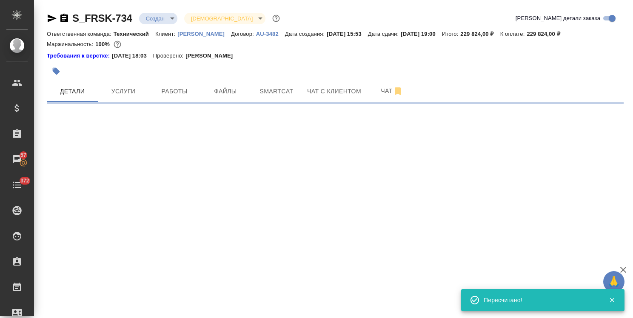
select select "RU"
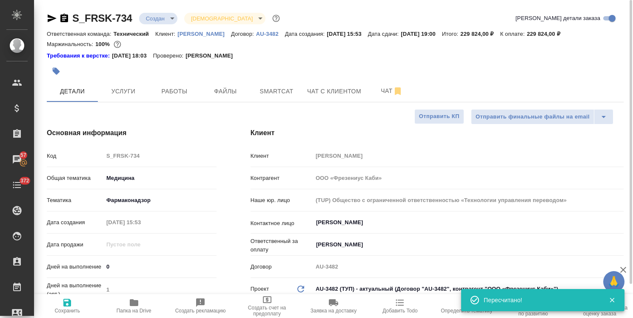
type textarea "x"
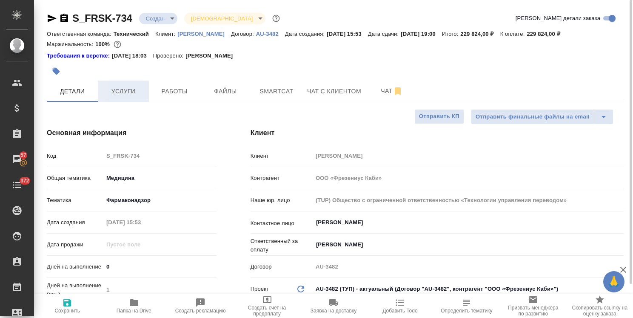
click at [116, 86] on span "Услуги" at bounding box center [123, 91] width 41 height 11
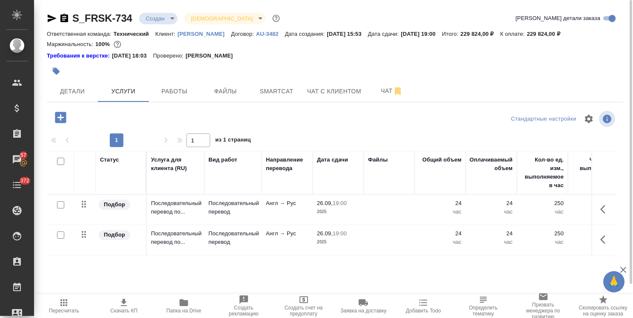
drag, startPoint x: 330, startPoint y: 119, endPoint x: 383, endPoint y: 110, distance: 53.5
click at [330, 119] on div at bounding box center [335, 119] width 192 height 20
click at [383, 90] on span "Чат" at bounding box center [392, 91] width 41 height 11
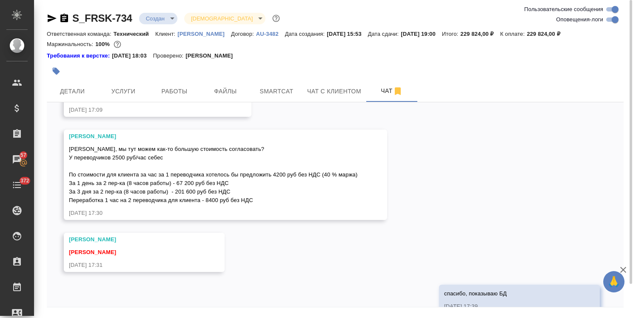
scroll to position [887, 0]
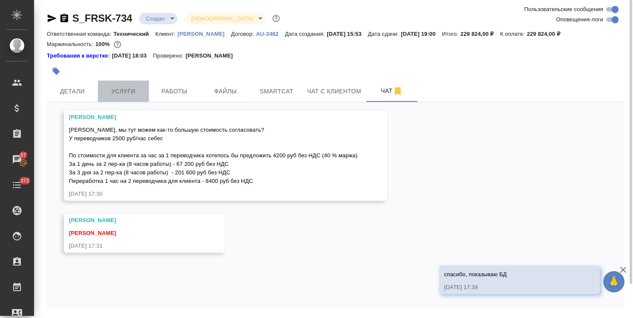
click at [128, 90] on span "Услуги" at bounding box center [123, 91] width 41 height 11
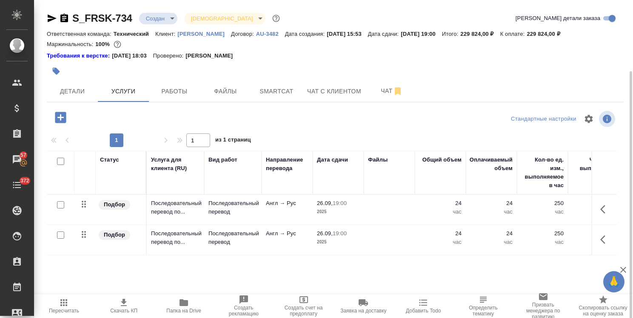
scroll to position [37, 0]
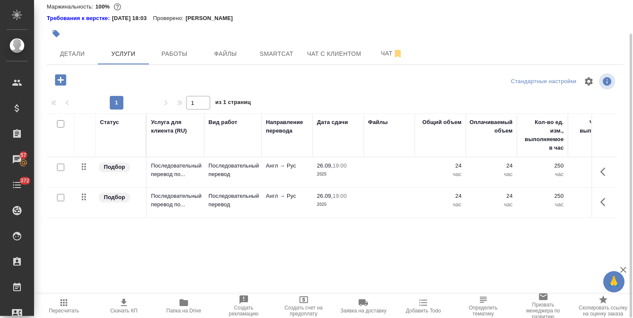
click at [444, 170] on p "час" at bounding box center [440, 174] width 43 height 9
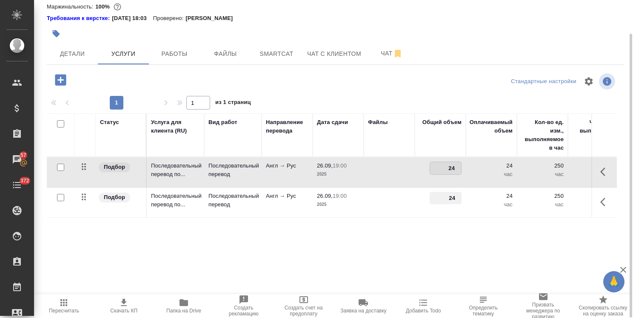
click at [444, 169] on input "24" at bounding box center [445, 168] width 31 height 12
click at [388, 173] on td at bounding box center [389, 172] width 51 height 30
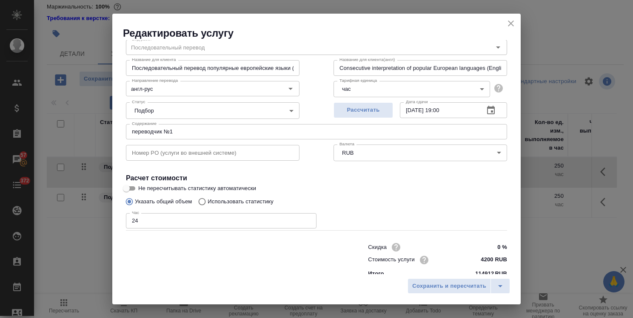
scroll to position [41, 0]
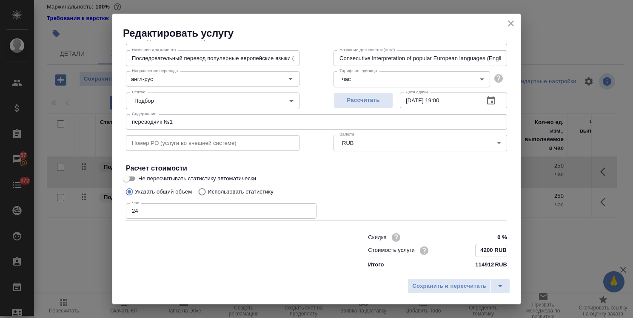
click at [478, 252] on input "4200 RUB" at bounding box center [491, 250] width 31 height 12
click at [480, 252] on input "4400 RUB" at bounding box center [491, 250] width 31 height 12
drag, startPoint x: 470, startPoint y: 251, endPoint x: 509, endPoint y: 253, distance: 39.2
click at [509, 253] on div "Параметры SmartCat Файлы Вид работ Последовательный перевод Вид работ Название …" at bounding box center [316, 157] width 409 height 234
type input "4410 RUB"
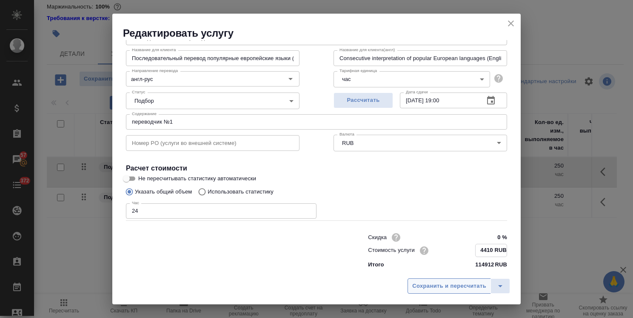
click at [456, 282] on span "Сохранить и пересчитать" at bounding box center [449, 286] width 74 height 10
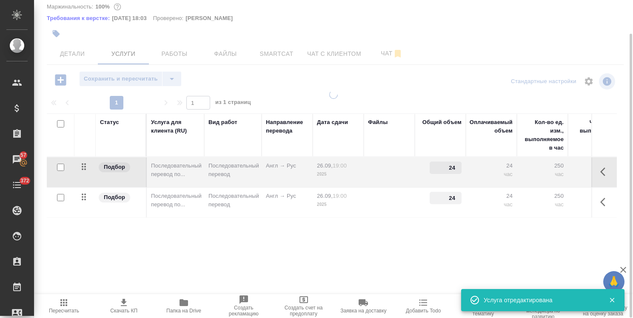
type input "4410"
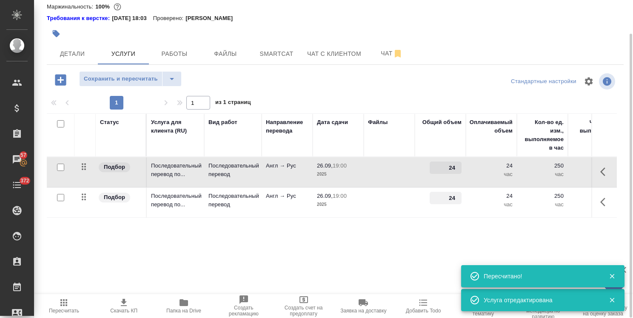
click at [405, 187] on td at bounding box center [389, 172] width 51 height 30
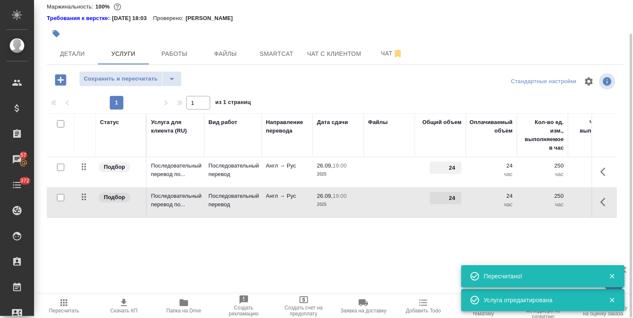
click at [405, 187] on td at bounding box center [389, 172] width 51 height 30
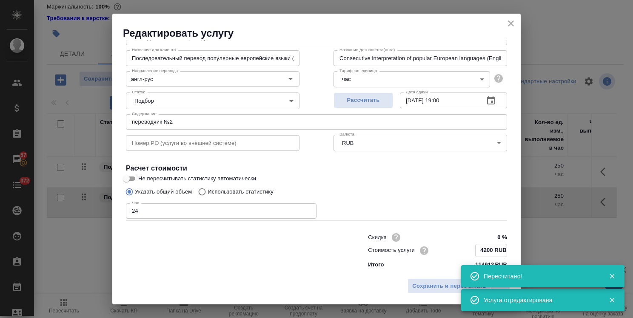
drag, startPoint x: 469, startPoint y: 249, endPoint x: 526, endPoint y: 252, distance: 56.7
click at [527, 251] on div "Редактировать услугу Параметры SmartCat Файлы Вид работ Последовательный перево…" at bounding box center [316, 159] width 633 height 318
paste input "41"
type input "4410 RUB"
click at [429, 288] on span "Сохранить и пересчитать" at bounding box center [449, 286] width 74 height 10
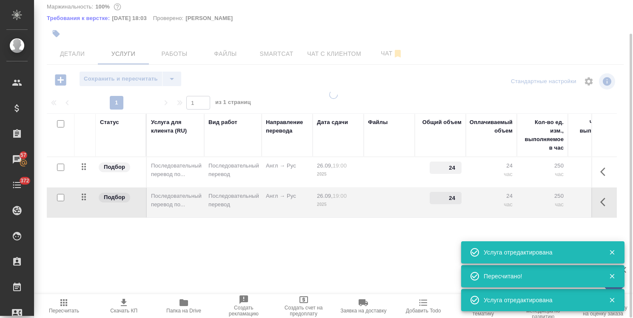
type input "4410"
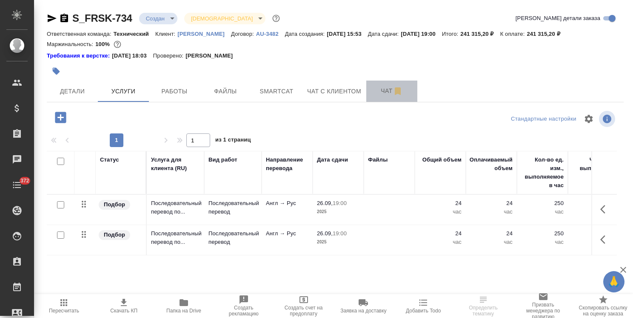
click at [388, 94] on span "Чат" at bounding box center [392, 91] width 41 height 11
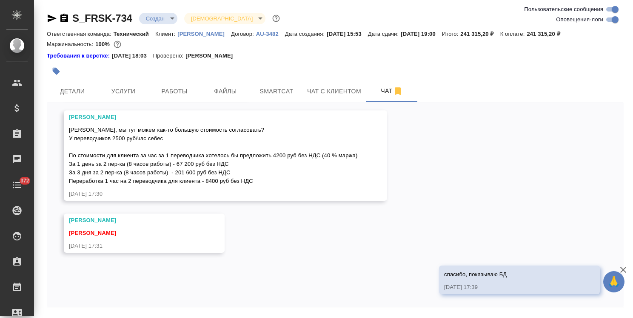
scroll to position [887, 0]
click at [133, 94] on span "Услуги" at bounding box center [123, 91] width 41 height 11
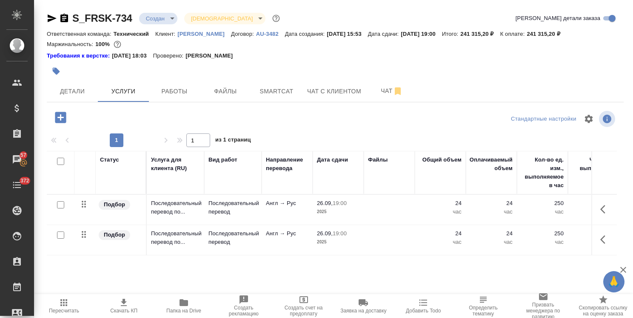
click at [392, 218] on td at bounding box center [389, 210] width 51 height 30
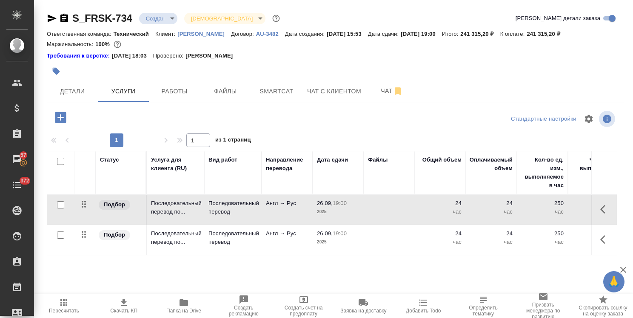
click at [392, 218] on td at bounding box center [389, 210] width 51 height 30
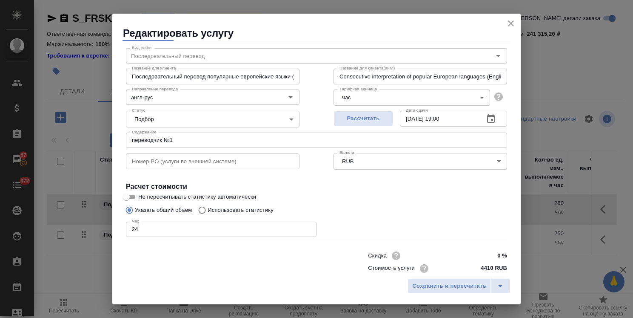
scroll to position [41, 0]
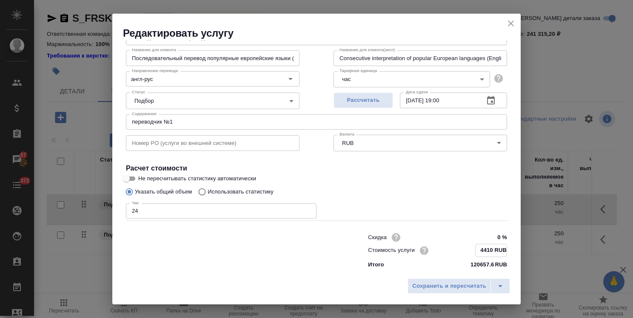
click at [482, 249] on input "4410 RUB" at bounding box center [491, 250] width 31 height 12
type input "4420 RUB"
click at [470, 278] on div "Сохранить и пересчитать" at bounding box center [316, 289] width 409 height 30
click at [466, 283] on span "Сохранить и пересчитать" at bounding box center [449, 286] width 74 height 10
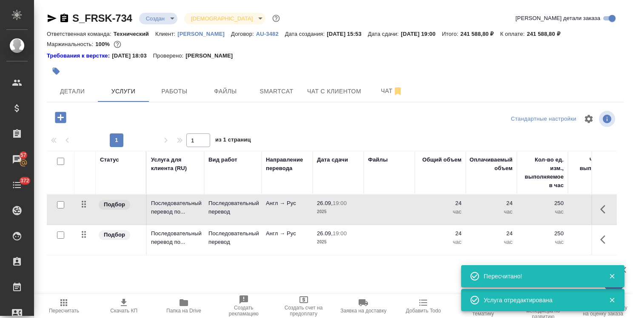
click at [432, 237] on p "час" at bounding box center [440, 241] width 43 height 9
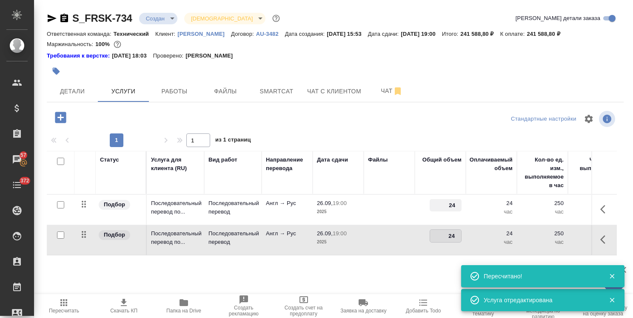
click at [432, 237] on input "24" at bounding box center [445, 235] width 31 height 12
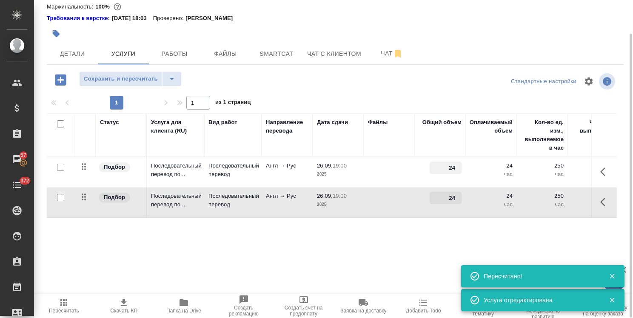
click at [402, 187] on td at bounding box center [389, 172] width 51 height 30
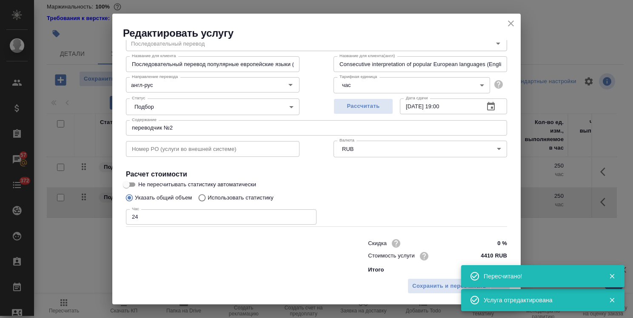
scroll to position [41, 0]
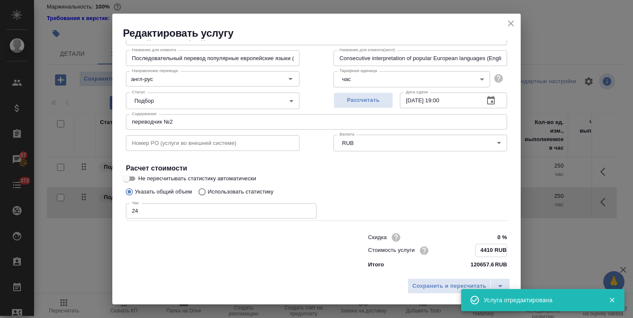
click at [481, 251] on input "4410 RUB" at bounding box center [491, 250] width 31 height 12
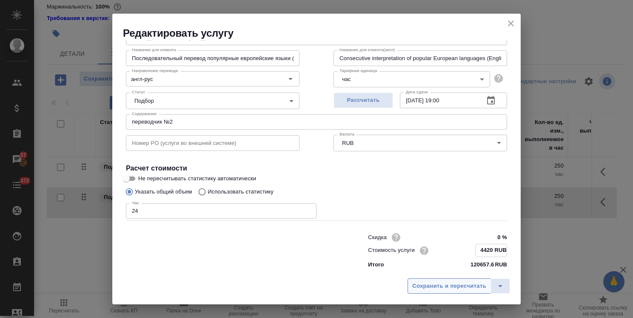
type input "4420 RUB"
click at [451, 282] on span "Сохранить и пересчитать" at bounding box center [449, 286] width 74 height 10
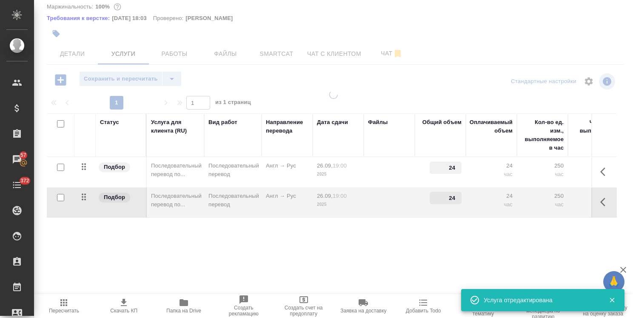
type input "4420"
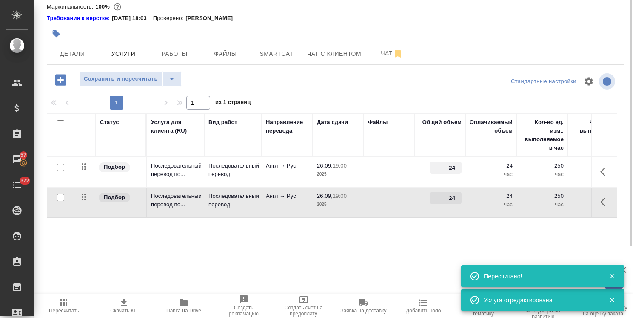
scroll to position [0, 0]
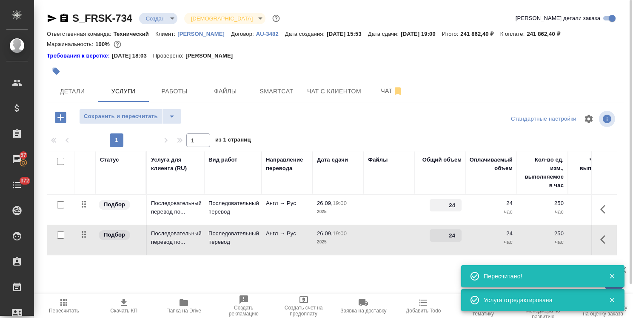
click at [69, 302] on span "Пересчитать" at bounding box center [64, 305] width 50 height 16
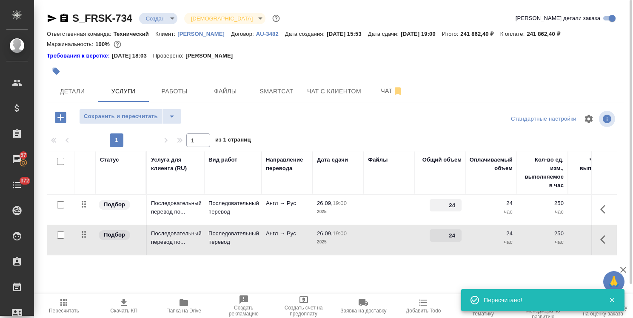
click at [515, 207] on td "24 час" at bounding box center [491, 210] width 51 height 30
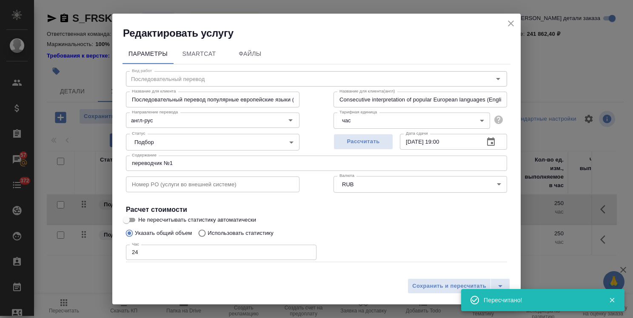
scroll to position [41, 0]
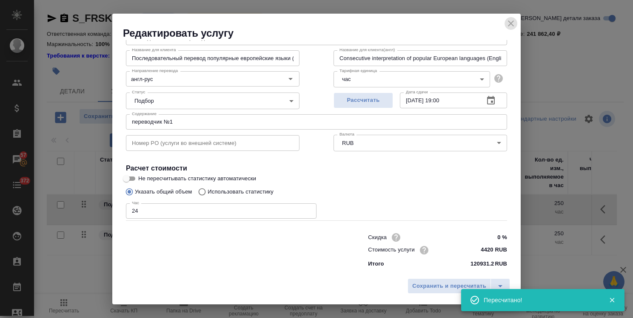
click at [511, 24] on icon "close" at bounding box center [511, 23] width 10 height 10
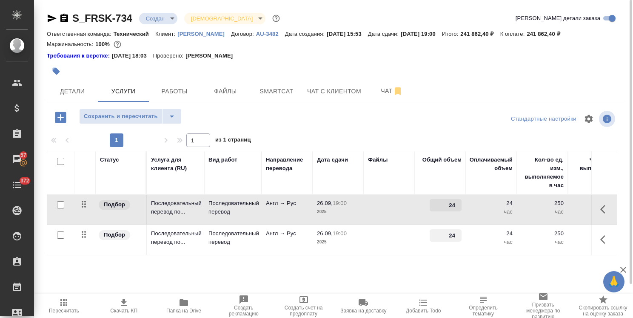
click at [324, 208] on p "2025" at bounding box center [338, 211] width 43 height 9
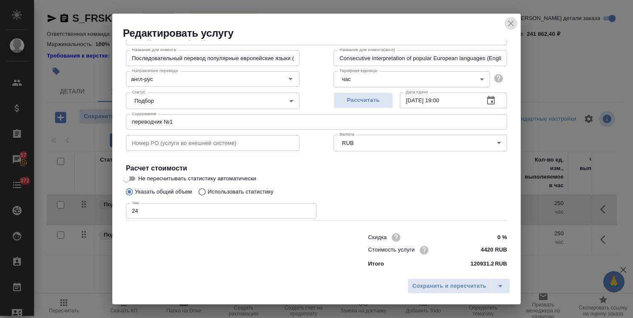
click at [512, 27] on icon "close" at bounding box center [511, 23] width 10 height 10
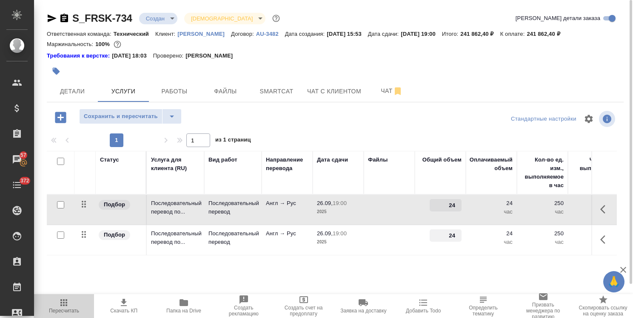
click at [67, 304] on icon "button" at bounding box center [64, 302] width 10 height 10
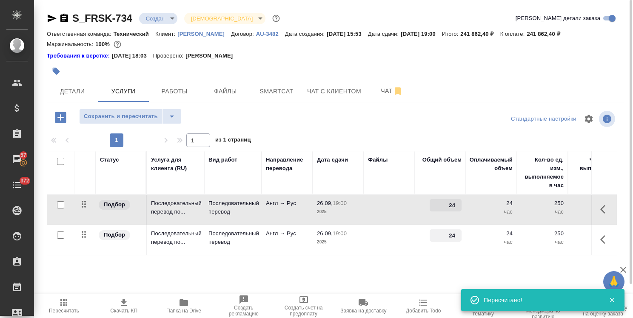
click at [424, 210] on div "24" at bounding box center [440, 205] width 43 height 12
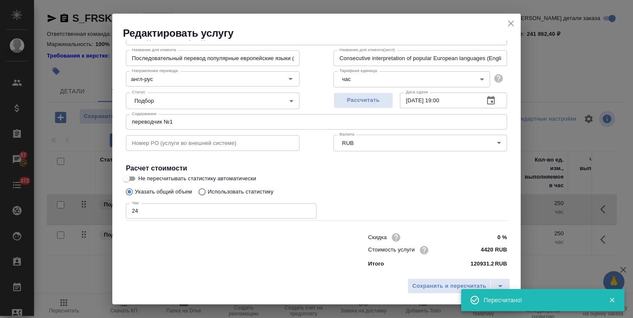
click at [511, 23] on icon "close" at bounding box center [511, 23] width 6 height 6
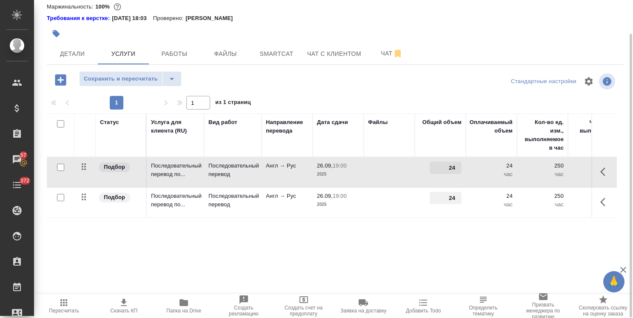
scroll to position [0, 0]
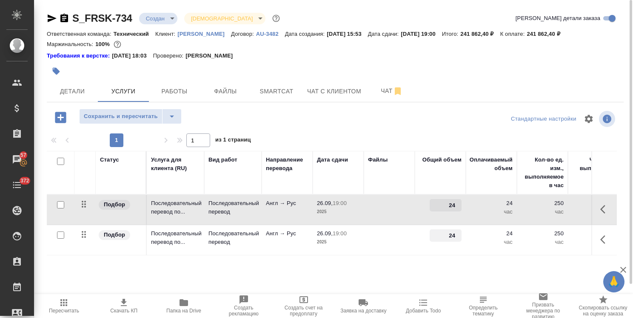
click at [398, 208] on td at bounding box center [389, 210] width 51 height 30
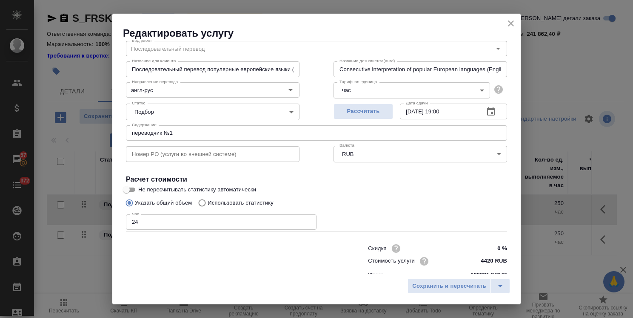
scroll to position [41, 0]
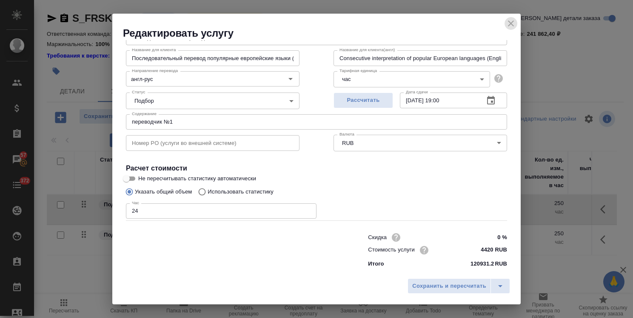
click at [510, 25] on icon "close" at bounding box center [511, 23] width 6 height 6
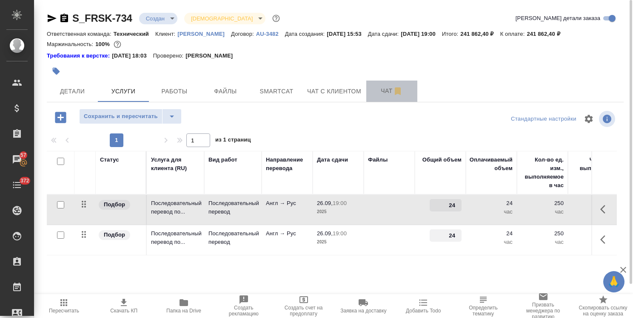
click at [383, 93] on span "Чат" at bounding box center [392, 91] width 41 height 11
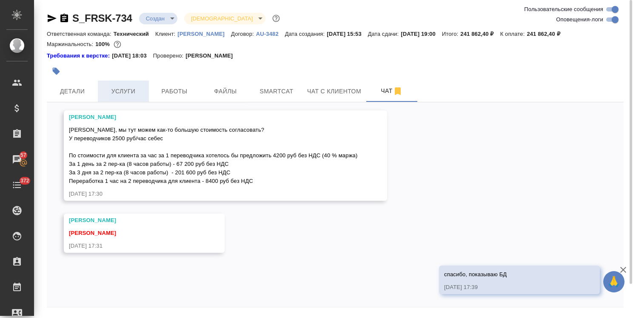
scroll to position [887, 0]
click at [126, 96] on button "Услуги" at bounding box center [123, 90] width 51 height 21
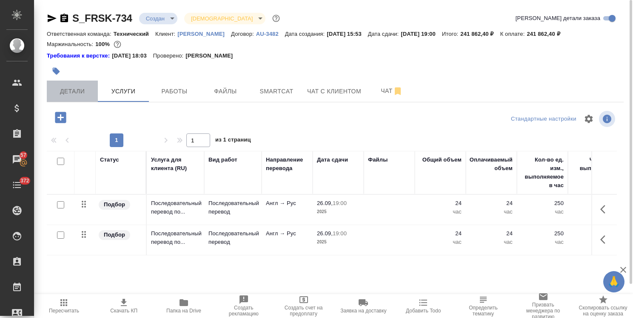
click at [81, 92] on span "Детали" at bounding box center [72, 91] width 41 height 11
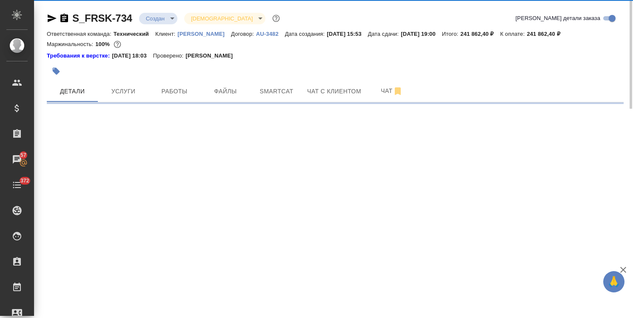
select select "RU"
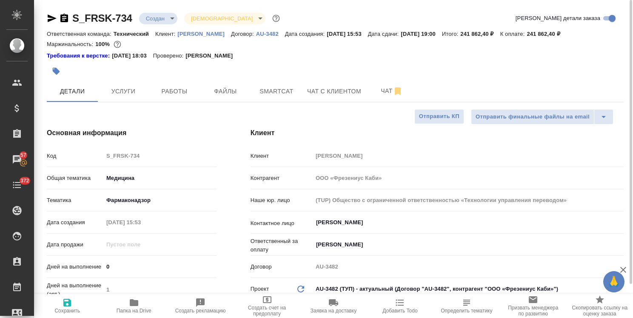
type textarea "x"
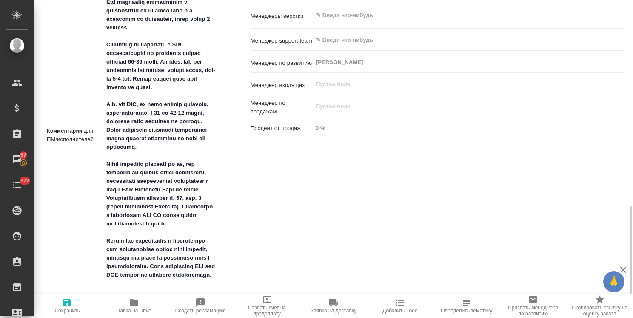
scroll to position [638, 0]
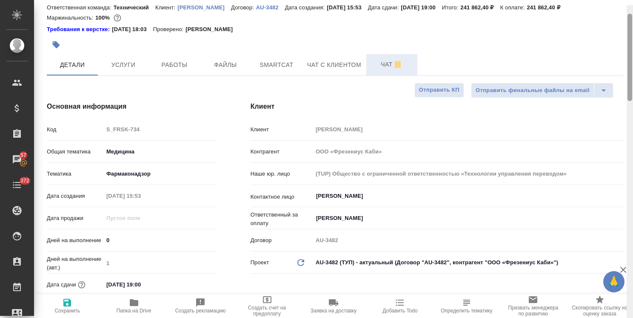
drag, startPoint x: 632, startPoint y: 248, endPoint x: 408, endPoint y: 76, distance: 282.0
click at [621, 79] on div "S_FRSK-734 Создан new Святая троица holyTrinity Кратко детали заказа Ответствен…" at bounding box center [333, 159] width 599 height 318
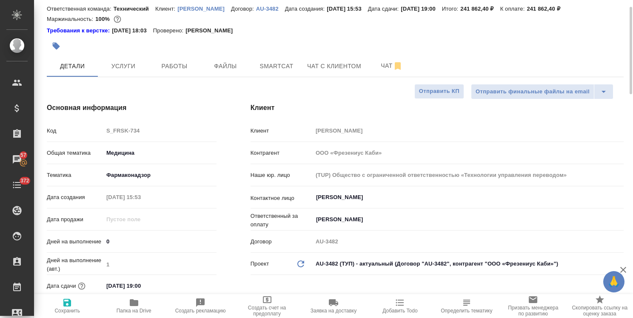
scroll to position [0, 0]
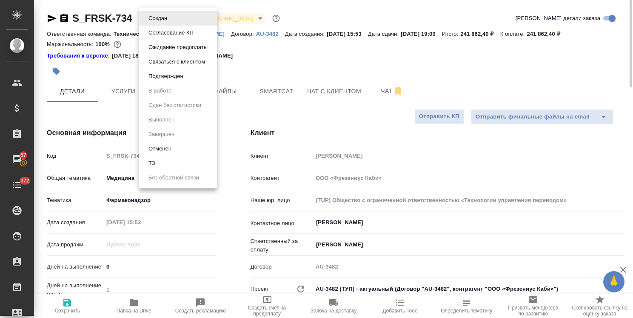
click at [167, 18] on body "🙏 .cls-1 fill:#fff; AWATERA Usmanova Olga Клиенты Спецификации Заказы 57 Чаты 3…" at bounding box center [316, 159] width 633 height 318
click at [170, 23] on button "Согласование КП" at bounding box center [158, 18] width 24 height 9
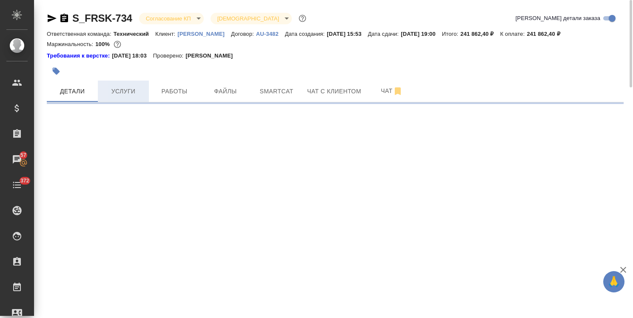
select select "RU"
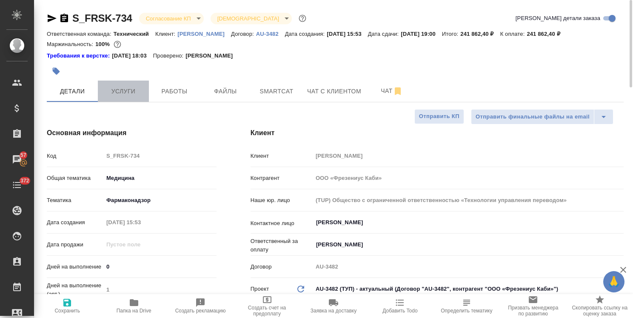
click at [135, 96] on span "Услуги" at bounding box center [123, 91] width 41 height 11
type textarea "x"
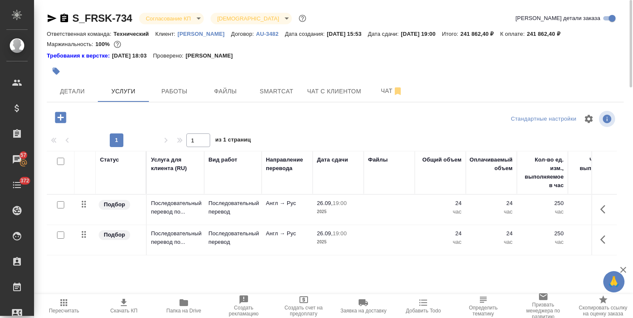
click at [120, 304] on icon "button" at bounding box center [124, 302] width 10 height 10
drag, startPoint x: 134, startPoint y: 11, endPoint x: 57, endPoint y: 17, distance: 77.3
click at [57, 17] on div "S_FRSK-734 Согласование КП kpNegotiation Святая троица holyTrinity Кратко детал…" at bounding box center [335, 177] width 587 height 355
click at [62, 19] on icon "button" at bounding box center [64, 18] width 8 height 9
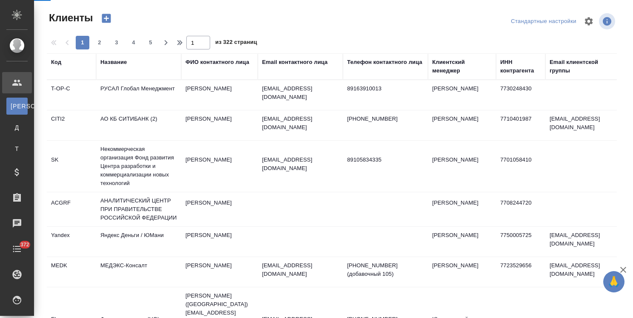
select select "RU"
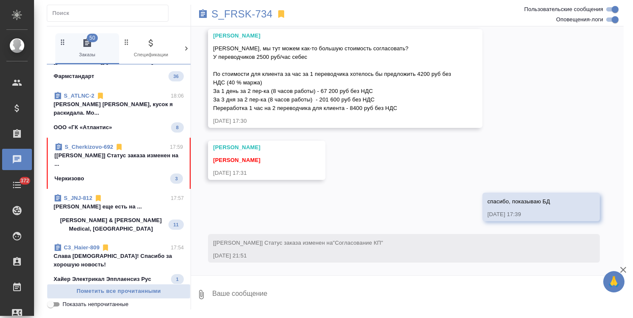
scroll to position [220, 0]
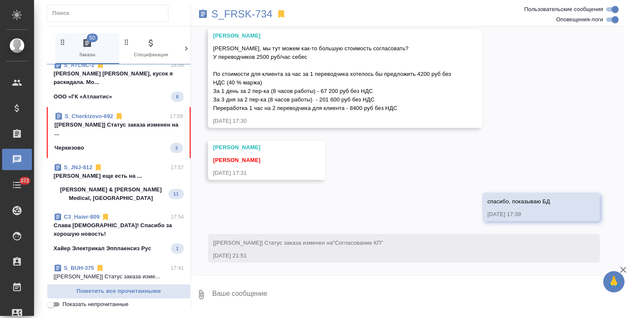
click at [110, 153] on span "S_Cherkizovo-692 17:59 [[PERSON_NAME]] Статус заказа изменен на ... Черкизово 3" at bounding box center [118, 132] width 129 height 41
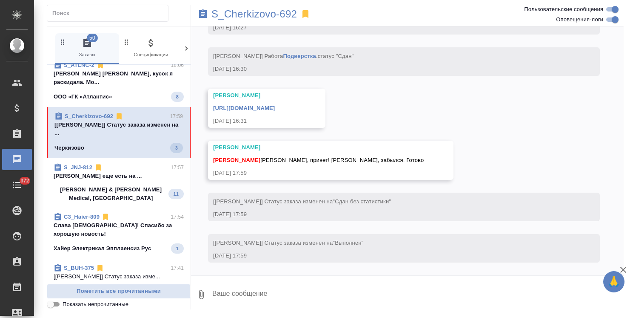
scroll to position [6938, 0]
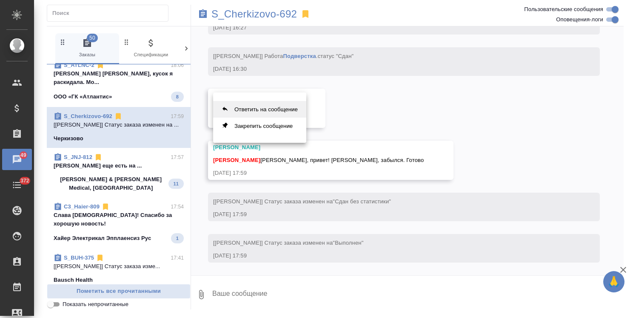
click at [249, 111] on button "Ответить на сообщение" at bounding box center [259, 109] width 93 height 17
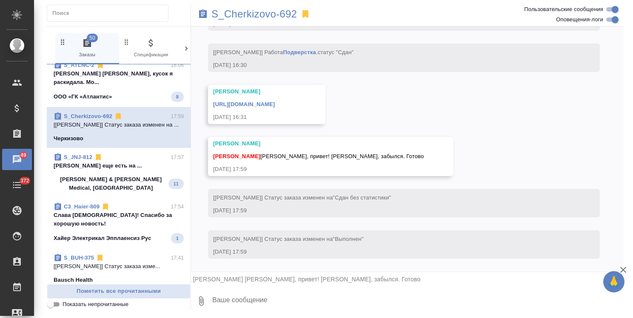
click at [229, 297] on textarea at bounding box center [418, 300] width 412 height 29
type textarea "я забрала в 17.30, спасибо)"
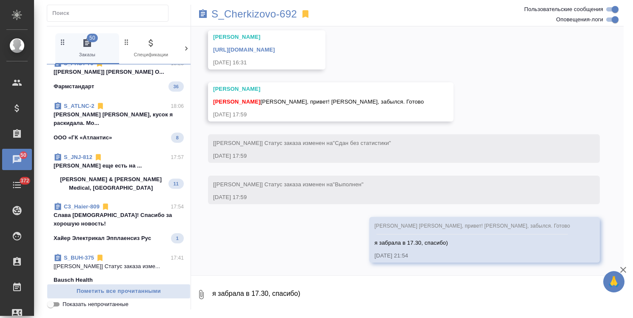
scroll to position [0, 0]
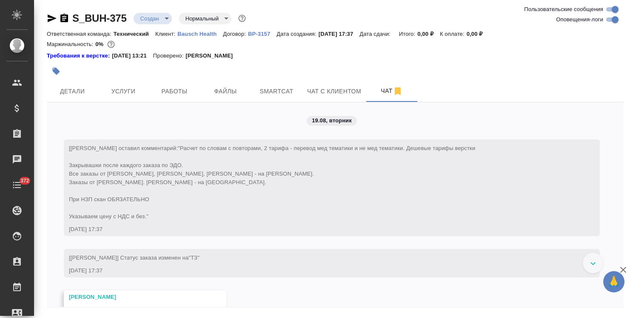
scroll to position [212, 0]
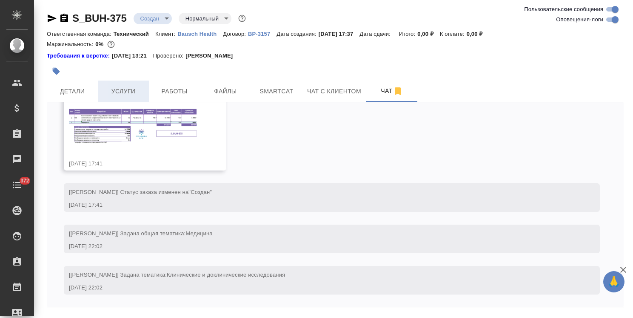
click at [126, 86] on span "Услуги" at bounding box center [123, 91] width 41 height 11
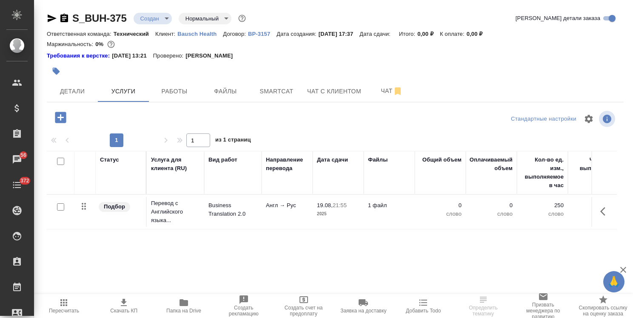
click at [55, 117] on icon "button" at bounding box center [60, 117] width 11 height 11
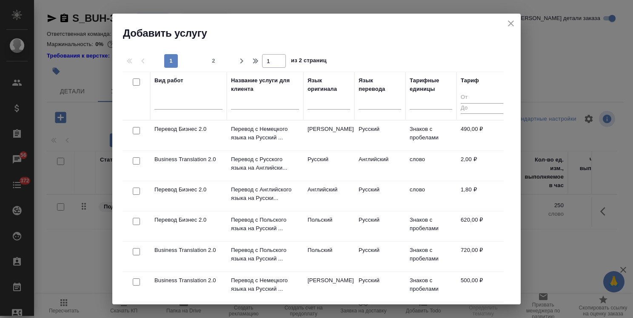
click at [263, 100] on input "text" at bounding box center [265, 104] width 68 height 11
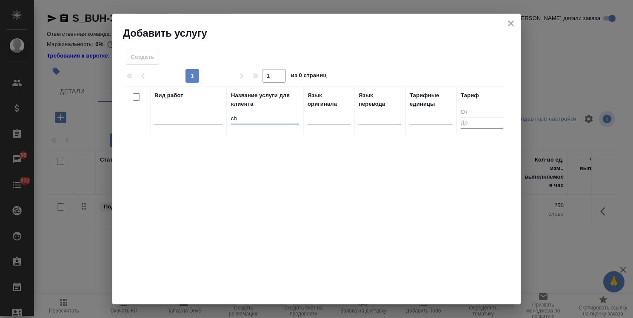
type input "c"
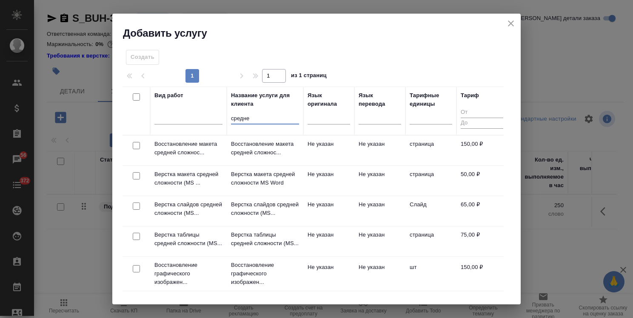
type input "средне"
click at [138, 145] on input "checkbox" at bounding box center [136, 145] width 7 height 7
checkbox input "true"
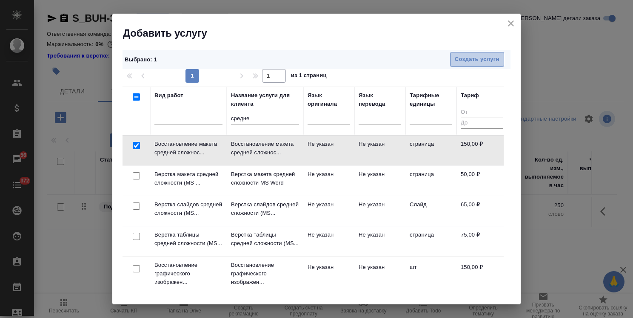
click at [461, 63] on span "Создать услуги" at bounding box center [477, 59] width 45 height 10
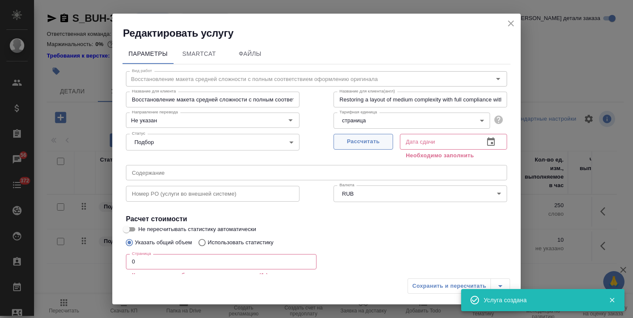
click at [349, 143] on span "Рассчитать" at bounding box center [363, 142] width 50 height 10
type input "[DATE] 22:03"
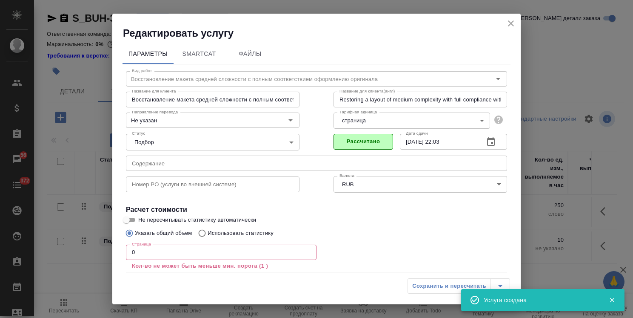
drag, startPoint x: 150, startPoint y: 248, endPoint x: 130, endPoint y: 247, distance: 19.6
click at [136, 247] on input "0" at bounding box center [221, 251] width 191 height 15
drag, startPoint x: 151, startPoint y: 255, endPoint x: 120, endPoint y: 250, distance: 30.9
click at [120, 250] on div "Параметры SmartCat Файлы Вид работ Восстановление макета средней сложности с по…" at bounding box center [316, 157] width 409 height 234
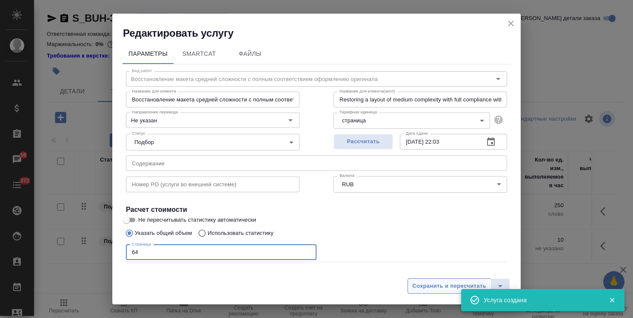
type input "64"
click at [431, 289] on span "Сохранить и пересчитать" at bounding box center [449, 286] width 74 height 10
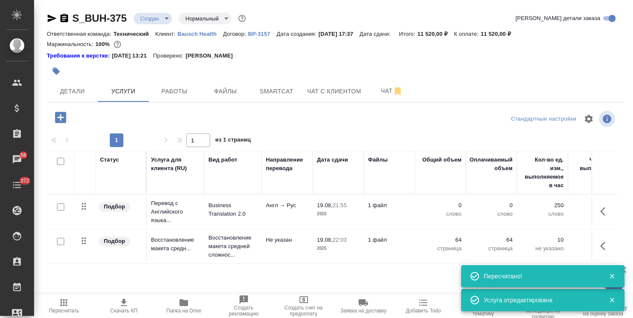
click at [238, 218] on p "Восстановление макета средней сложнос..." at bounding box center [233, 209] width 49 height 17
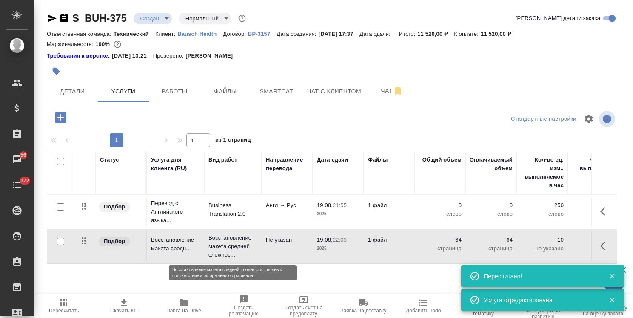
click at [238, 234] on p "Восстановление макета средней сложнос..." at bounding box center [233, 246] width 49 height 26
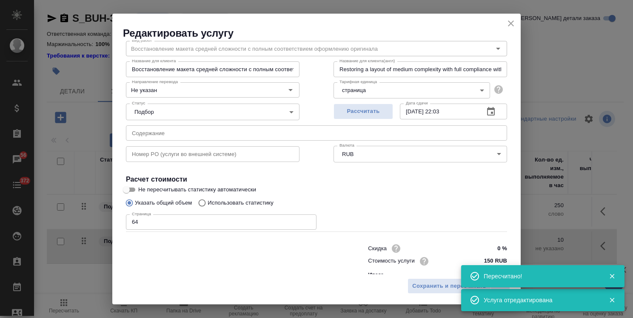
scroll to position [41, 0]
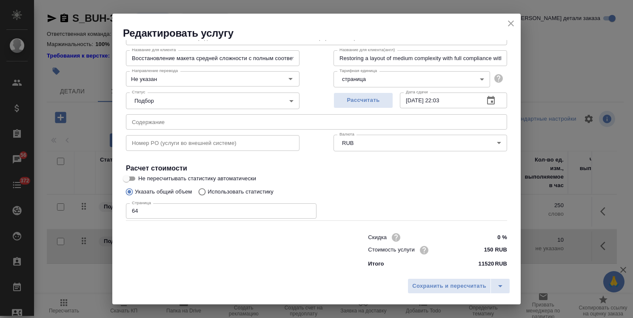
click at [506, 21] on icon "close" at bounding box center [511, 23] width 10 height 10
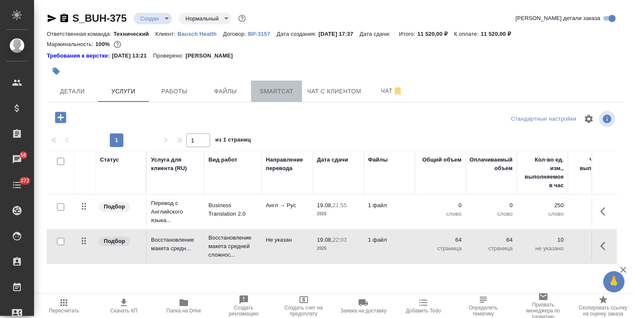
click at [278, 83] on button "Smartcat" at bounding box center [276, 90] width 51 height 21
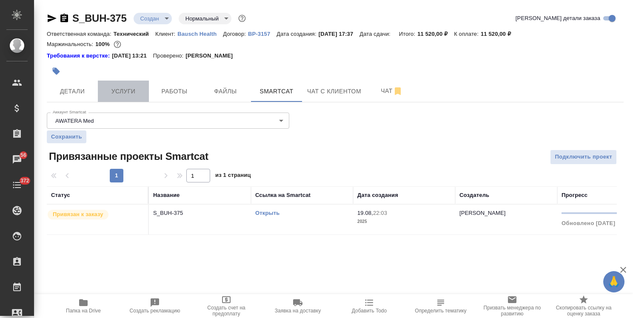
click at [127, 92] on span "Услуги" at bounding box center [123, 91] width 41 height 11
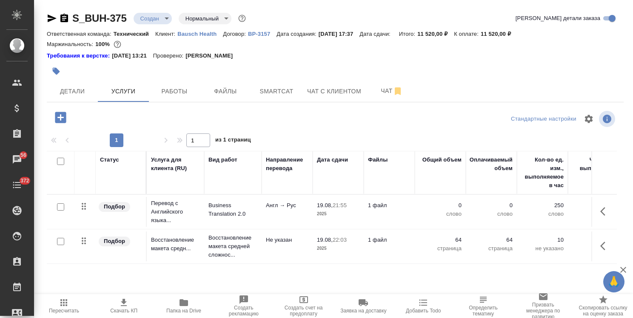
click at [73, 306] on span "Пересчитать" at bounding box center [64, 305] width 50 height 16
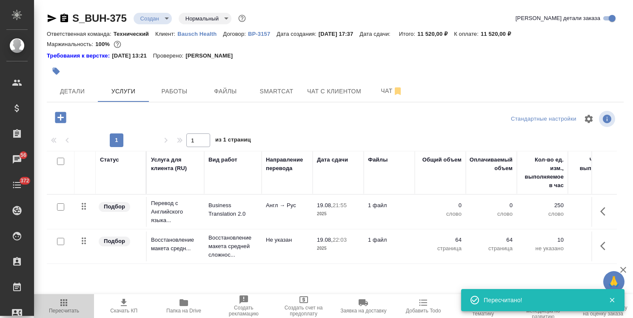
click at [72, 306] on span "Пересчитать" at bounding box center [64, 305] width 50 height 16
drag, startPoint x: 129, startPoint y: 9, endPoint x: 56, endPoint y: 8, distance: 73.2
click at [56, 8] on div "S_BUH-375 Создан new Нормальный normal Кратко детали заказа Ответственная коман…" at bounding box center [335, 177] width 587 height 355
copy link "S_BUH-375"
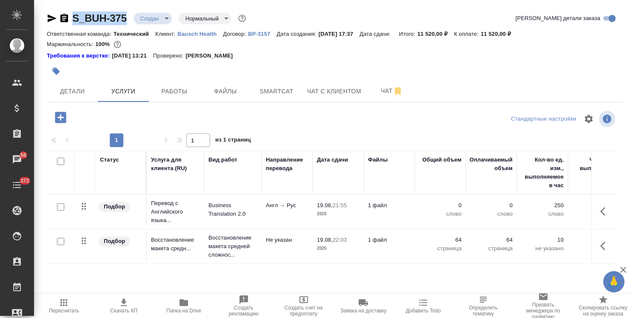
click at [52, 312] on span "Пересчитать" at bounding box center [64, 310] width 30 height 6
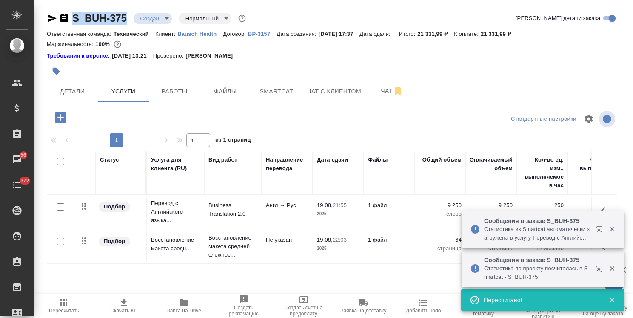
click at [57, 306] on span "Пересчитать" at bounding box center [64, 305] width 50 height 16
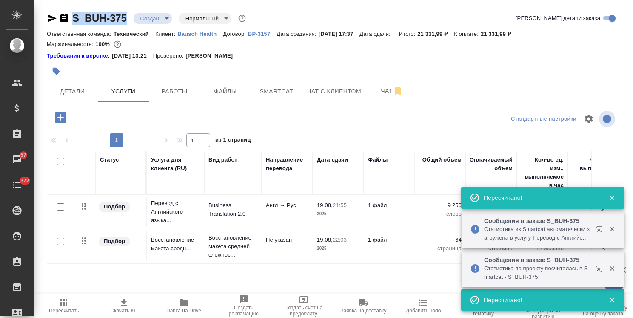
click at [613, 229] on icon "button" at bounding box center [613, 229] width 8 height 8
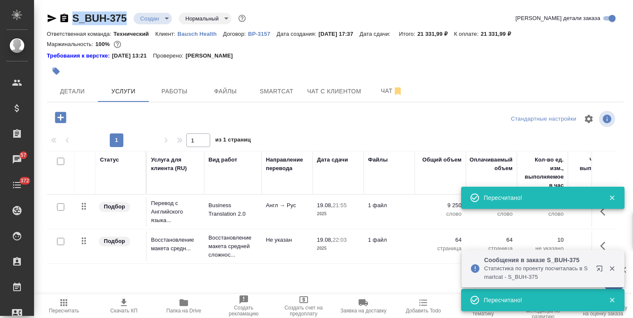
click at [614, 270] on icon "button" at bounding box center [612, 268] width 5 height 5
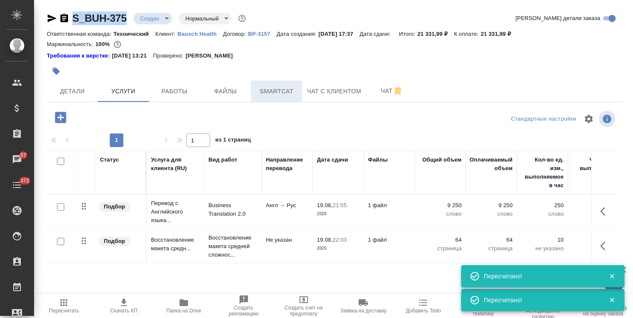
click at [278, 92] on span "Smartcat" at bounding box center [276, 91] width 41 height 11
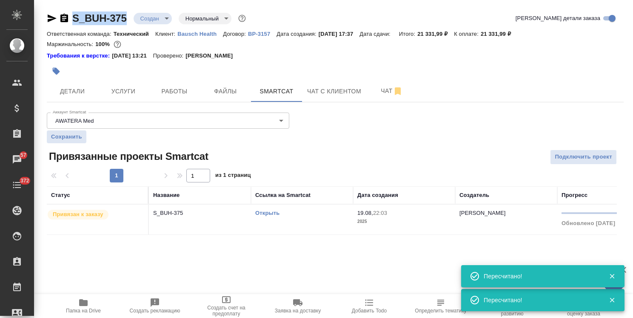
click at [275, 214] on link "Открыть" at bounding box center [267, 212] width 24 height 6
click at [276, 212] on link "Открыть" at bounding box center [267, 212] width 24 height 6
click at [131, 89] on span "Услуги" at bounding box center [123, 91] width 41 height 11
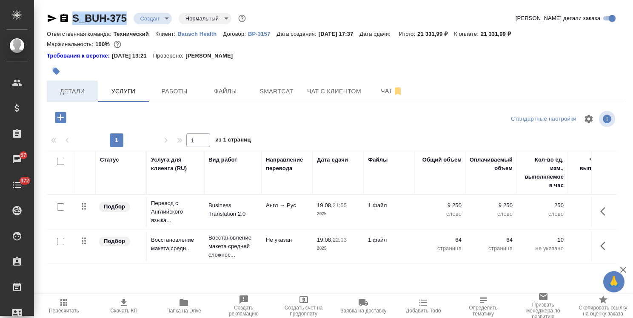
click at [79, 91] on span "Детали" at bounding box center [72, 91] width 41 height 11
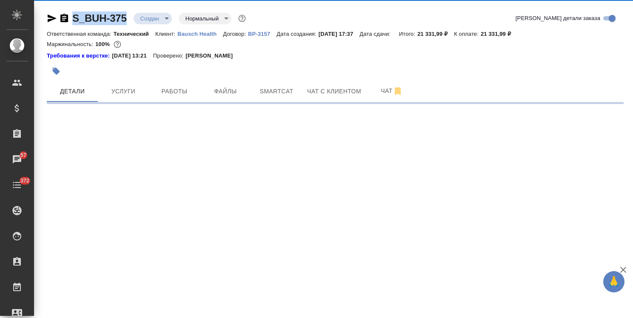
select select "RU"
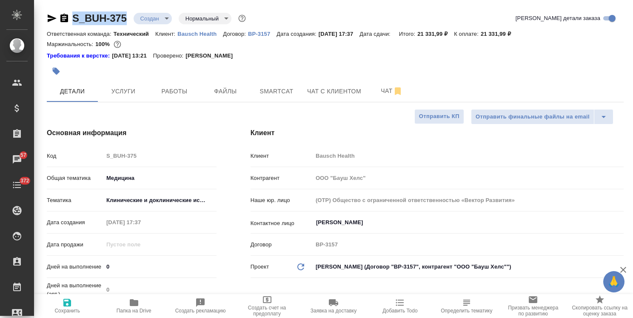
type textarea "x"
drag, startPoint x: 117, startPoint y: 265, endPoint x: 111, endPoint y: 266, distance: 6.8
click at [116, 265] on input "0" at bounding box center [159, 266] width 113 height 12
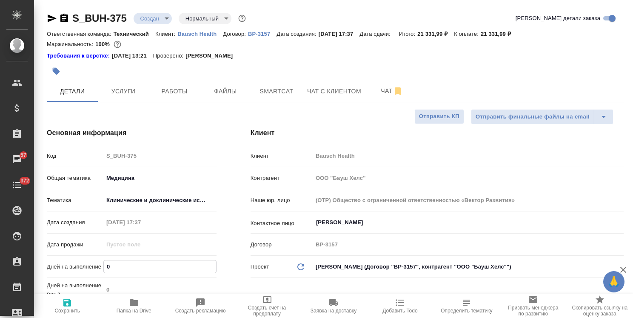
type input "05"
type textarea "x"
type input "05"
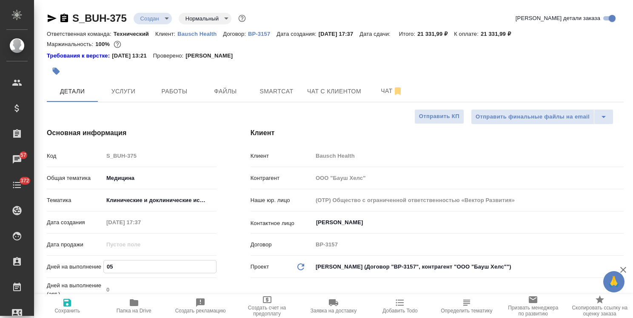
click at [67, 304] on icon "button" at bounding box center [67, 302] width 10 height 10
type textarea "x"
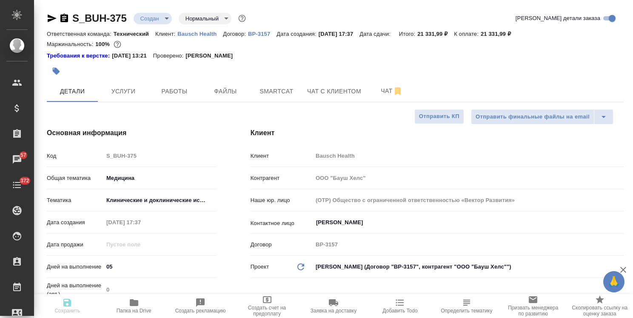
type textarea "x"
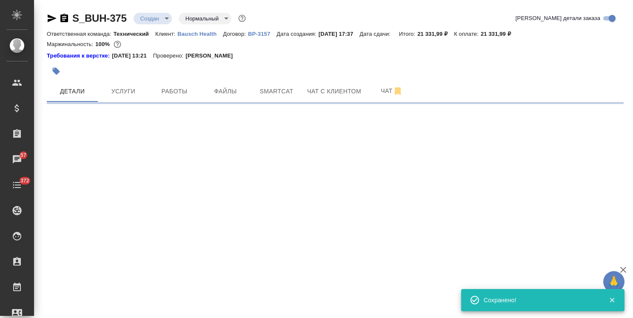
select select "RU"
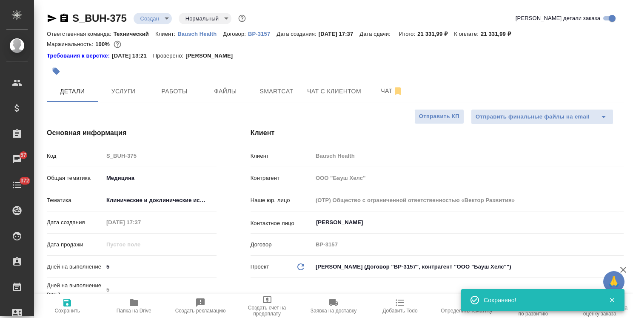
type textarea "x"
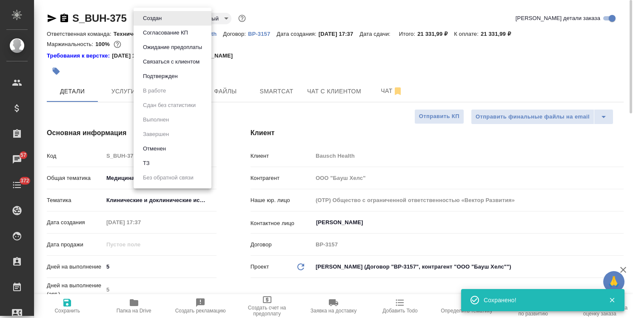
click at [153, 13] on body "🙏 .cls-1 fill:#fff; AWATERA [PERSON_NAME] Спецификации Заказы 57 Чаты 372 Todo …" at bounding box center [316, 159] width 633 height 318
click at [164, 23] on button "Согласование КП" at bounding box center [152, 18] width 24 height 9
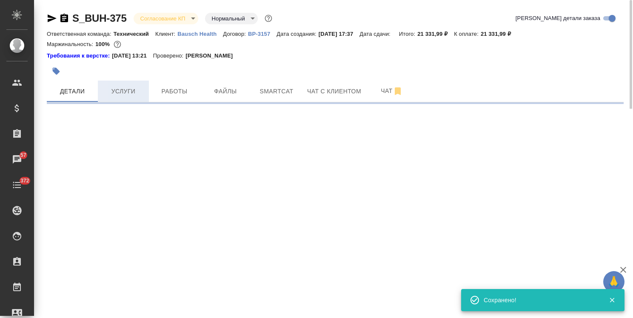
select select "RU"
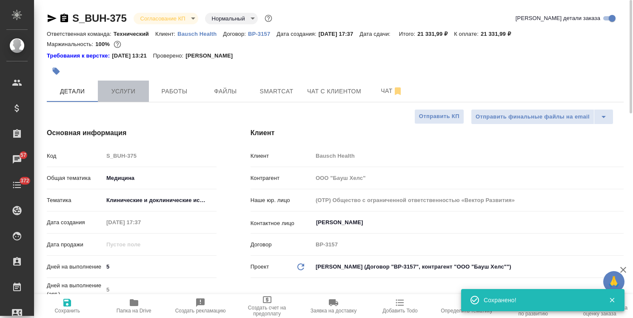
click at [122, 92] on span "Услуги" at bounding box center [123, 91] width 41 height 11
type textarea "x"
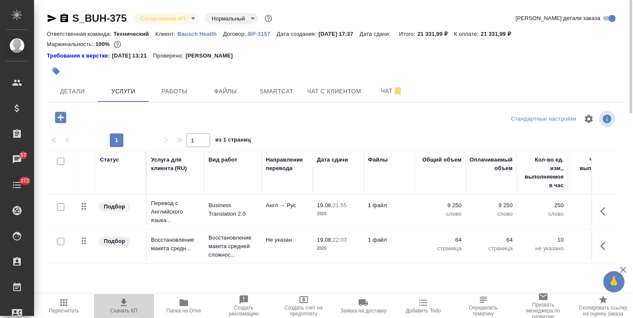
click at [122, 306] on icon "button" at bounding box center [124, 302] width 10 height 10
